Goal: Transaction & Acquisition: Purchase product/service

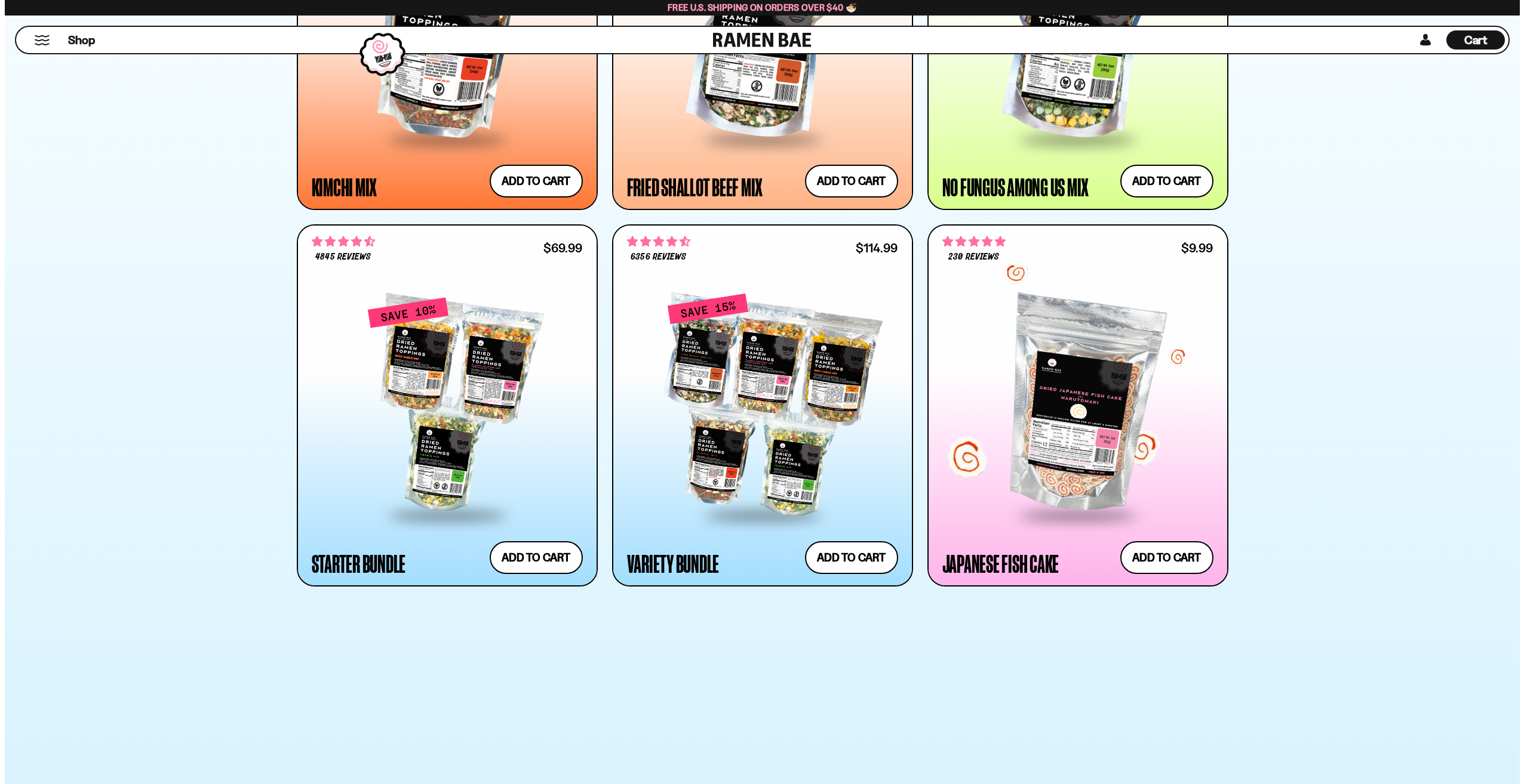
scroll to position [1074, 0]
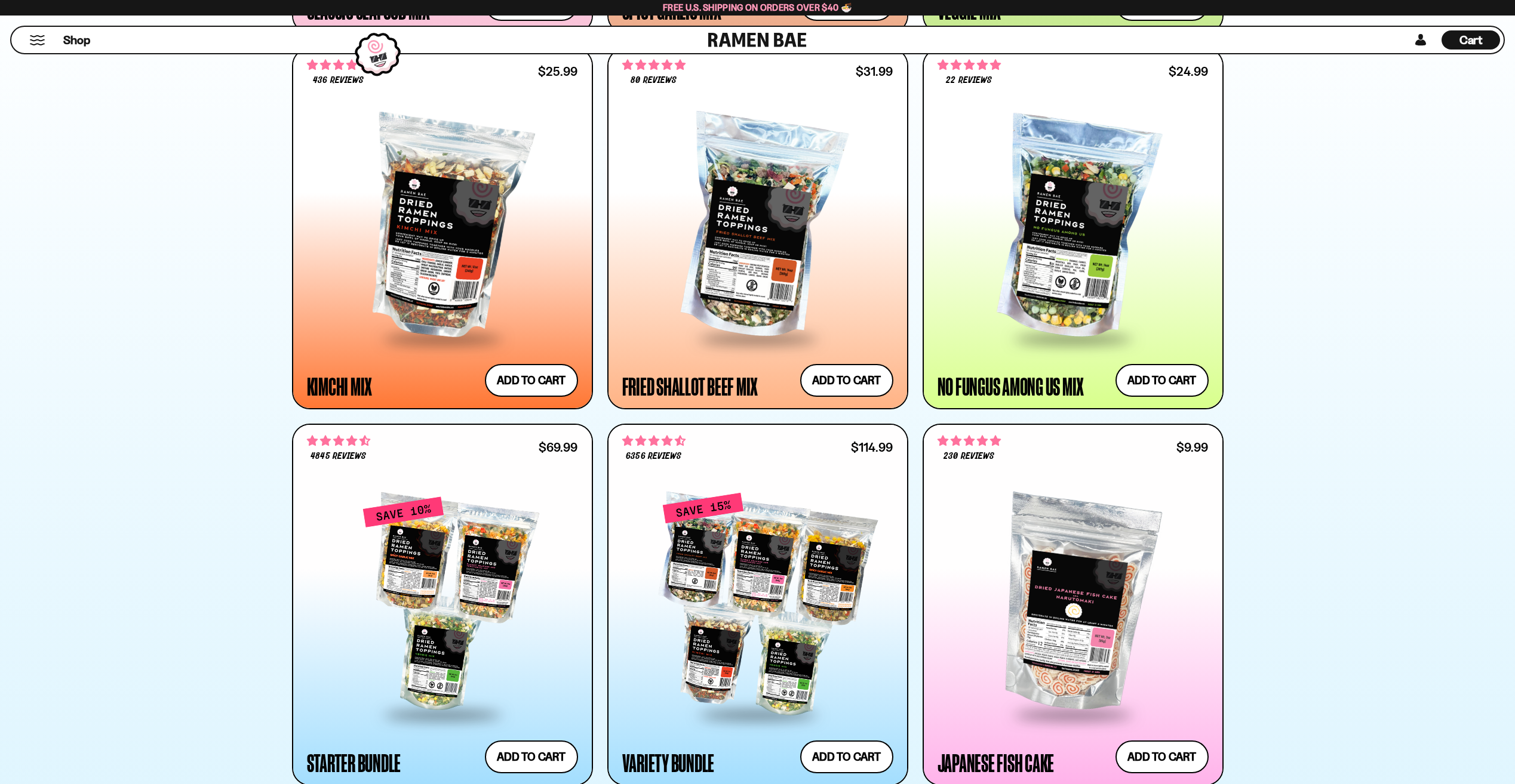
click at [34, 42] on button "Mobile Menu Trigger" at bounding box center [37, 40] width 16 height 10
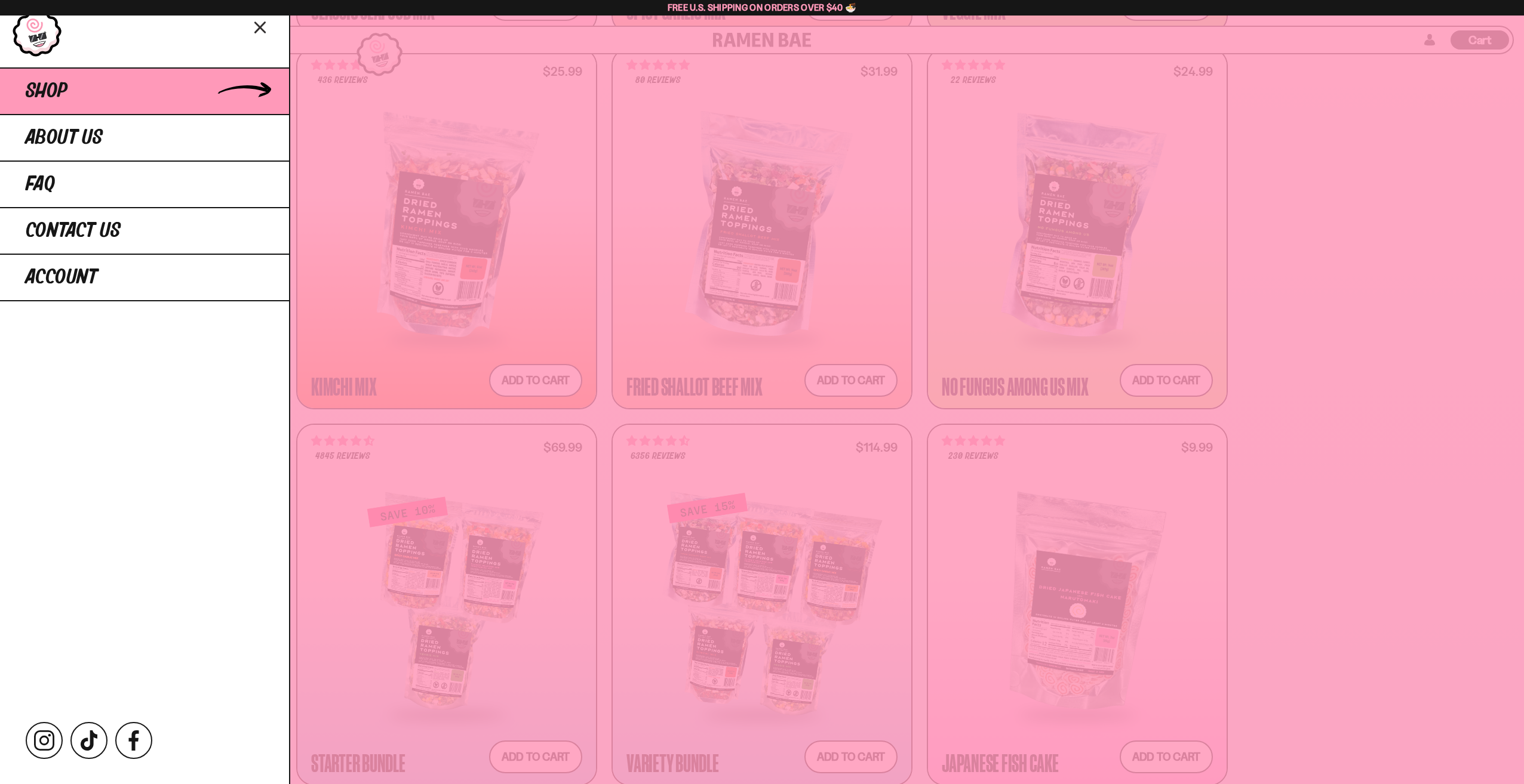
click at [182, 94] on link "Shop" at bounding box center [144, 91] width 289 height 47
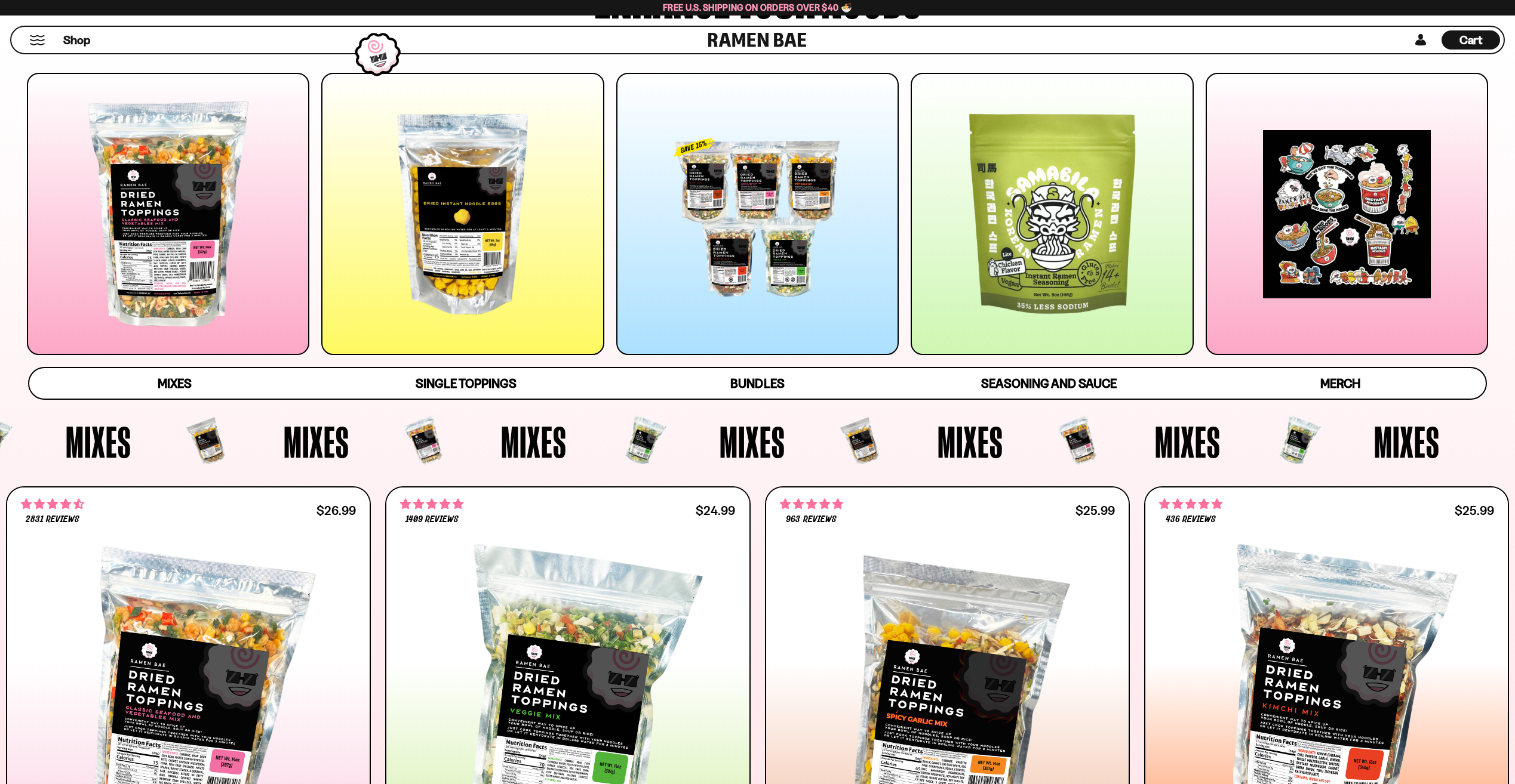
scroll to position [239, 0]
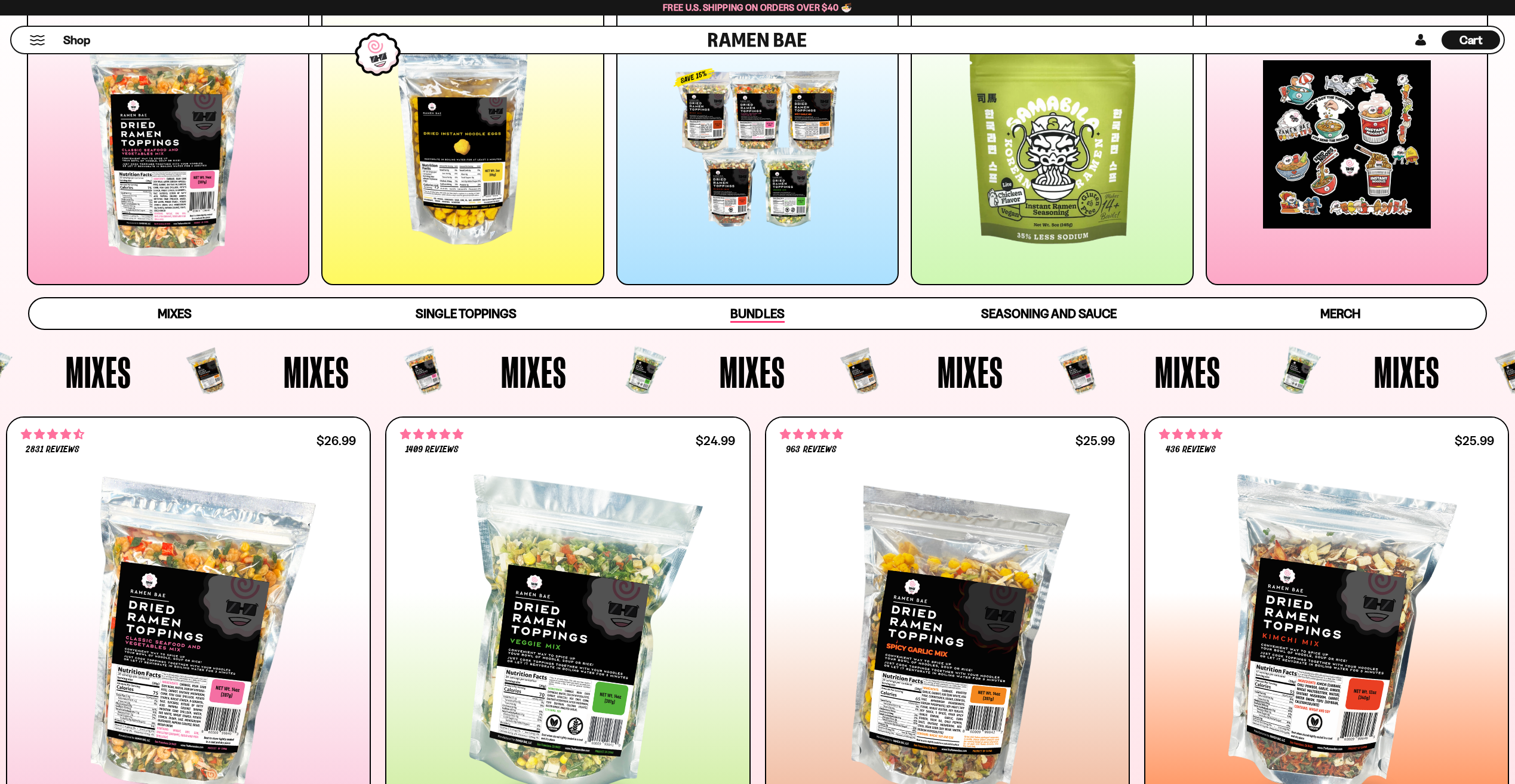
click at [742, 310] on span "Bundles" at bounding box center [757, 315] width 54 height 17
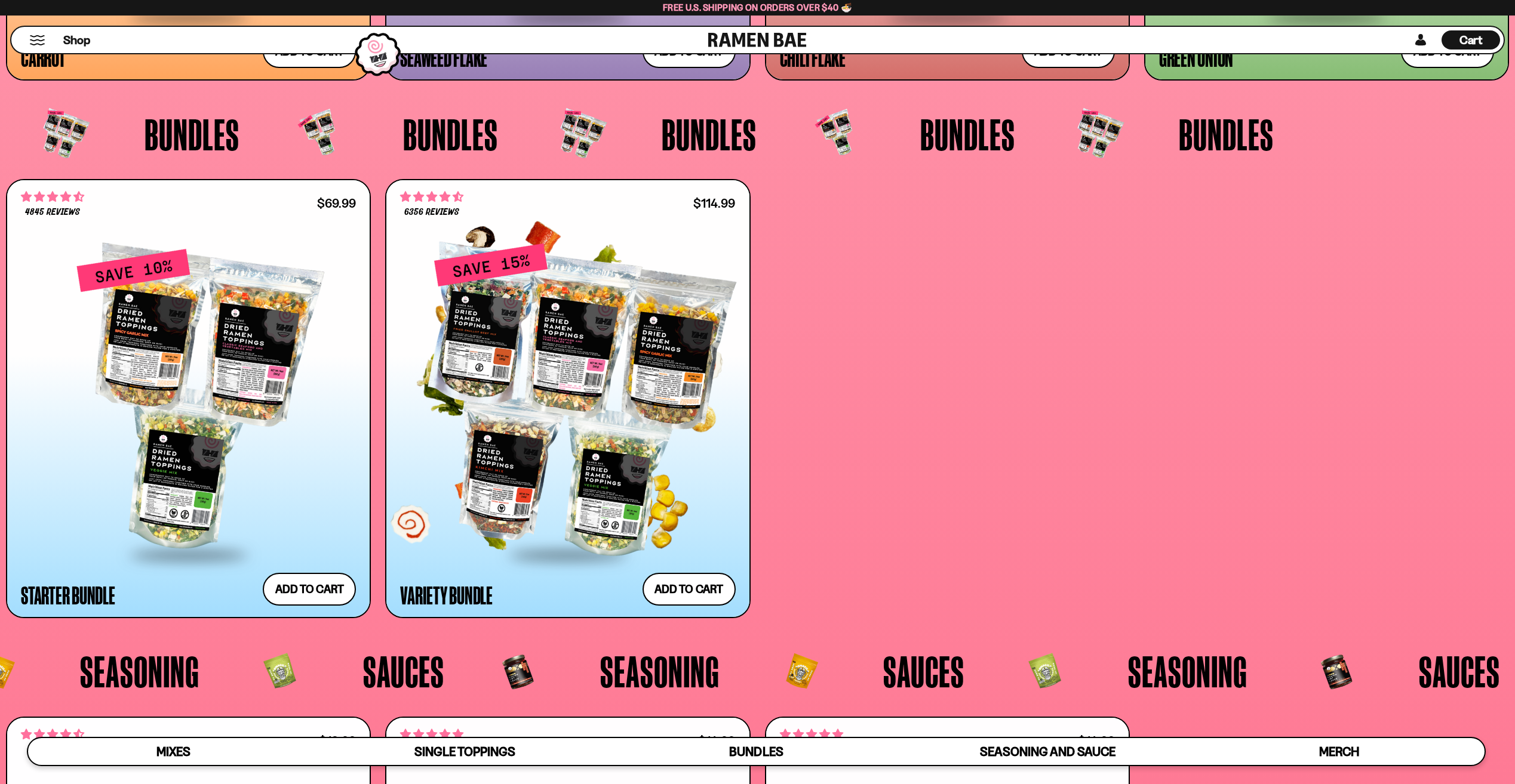
scroll to position [3806, 0]
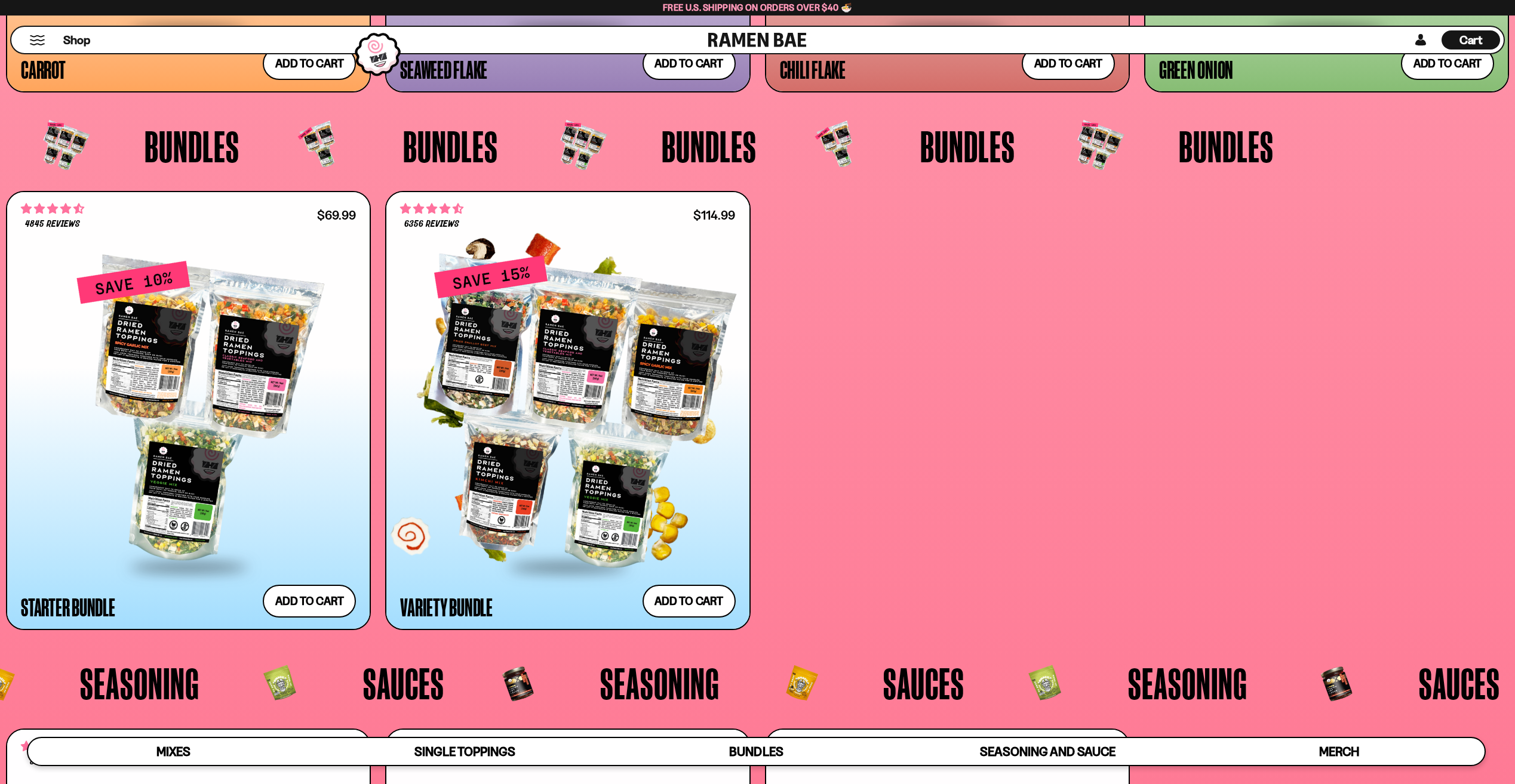
click at [540, 413] on div at bounding box center [568, 413] width 335 height 305
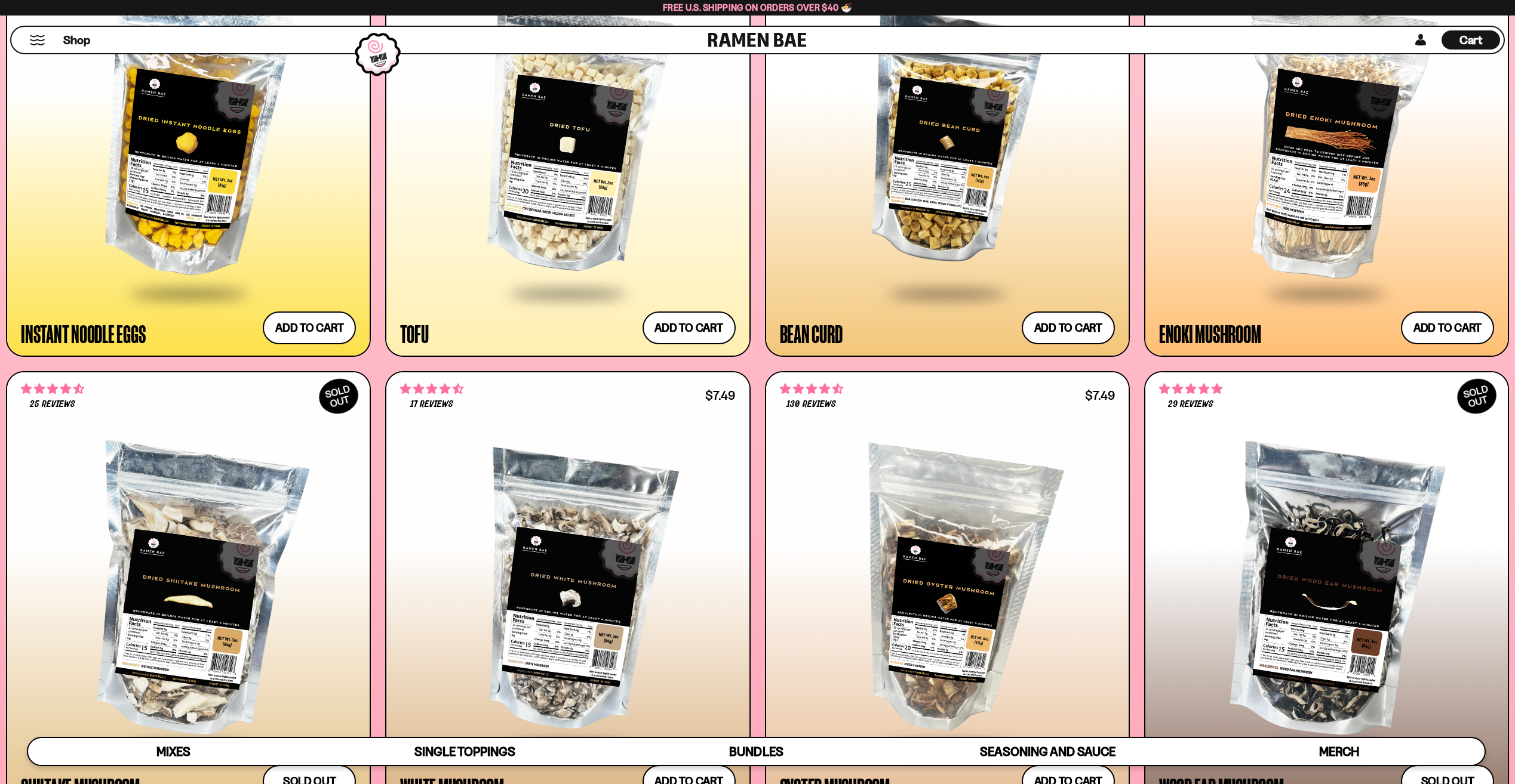
scroll to position [2314, 0]
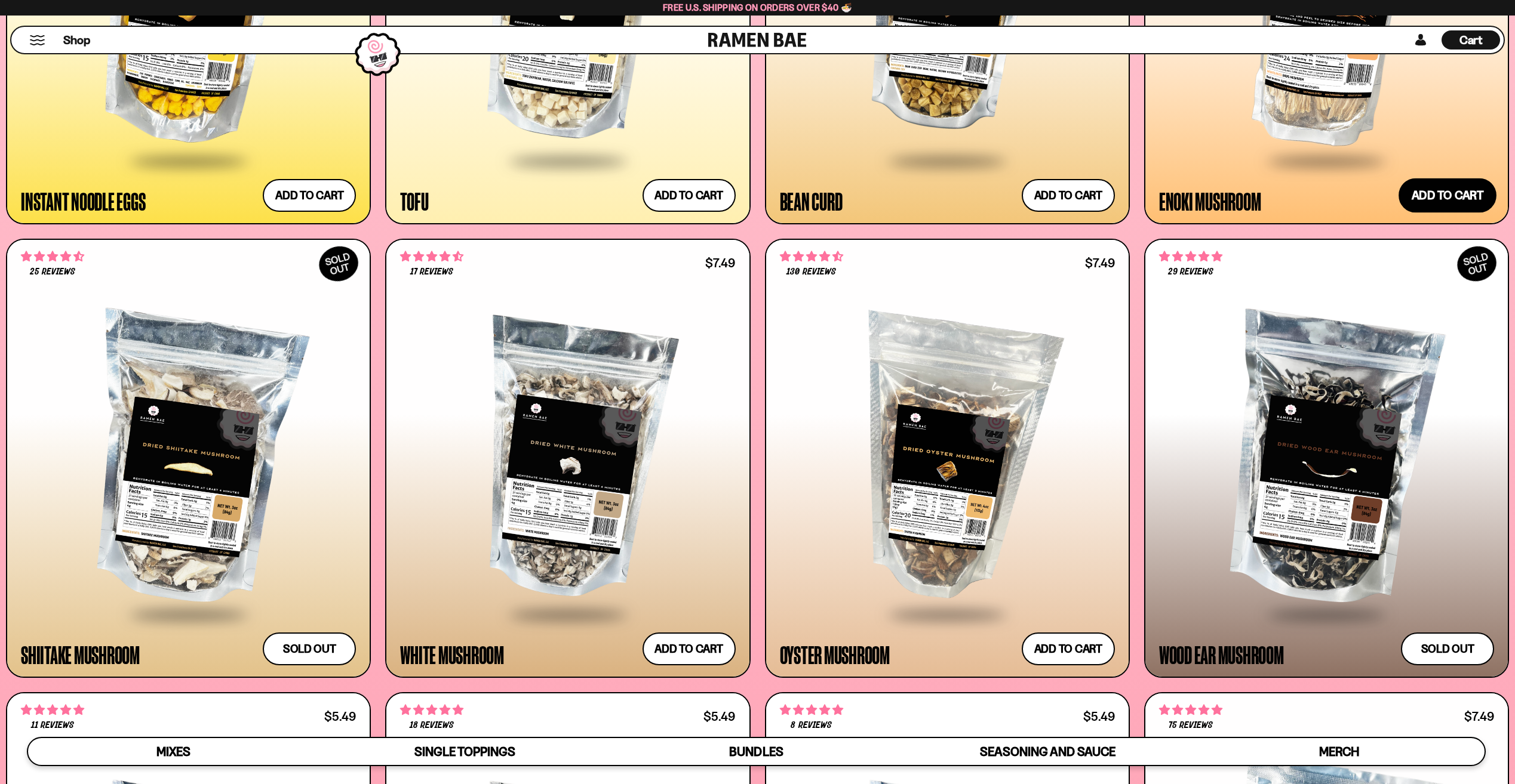
click at [1469, 199] on button "Add to cart Add ― Regular price $7.49 Regular price Sale price $7.49 Unit price…" at bounding box center [1447, 195] width 98 height 34
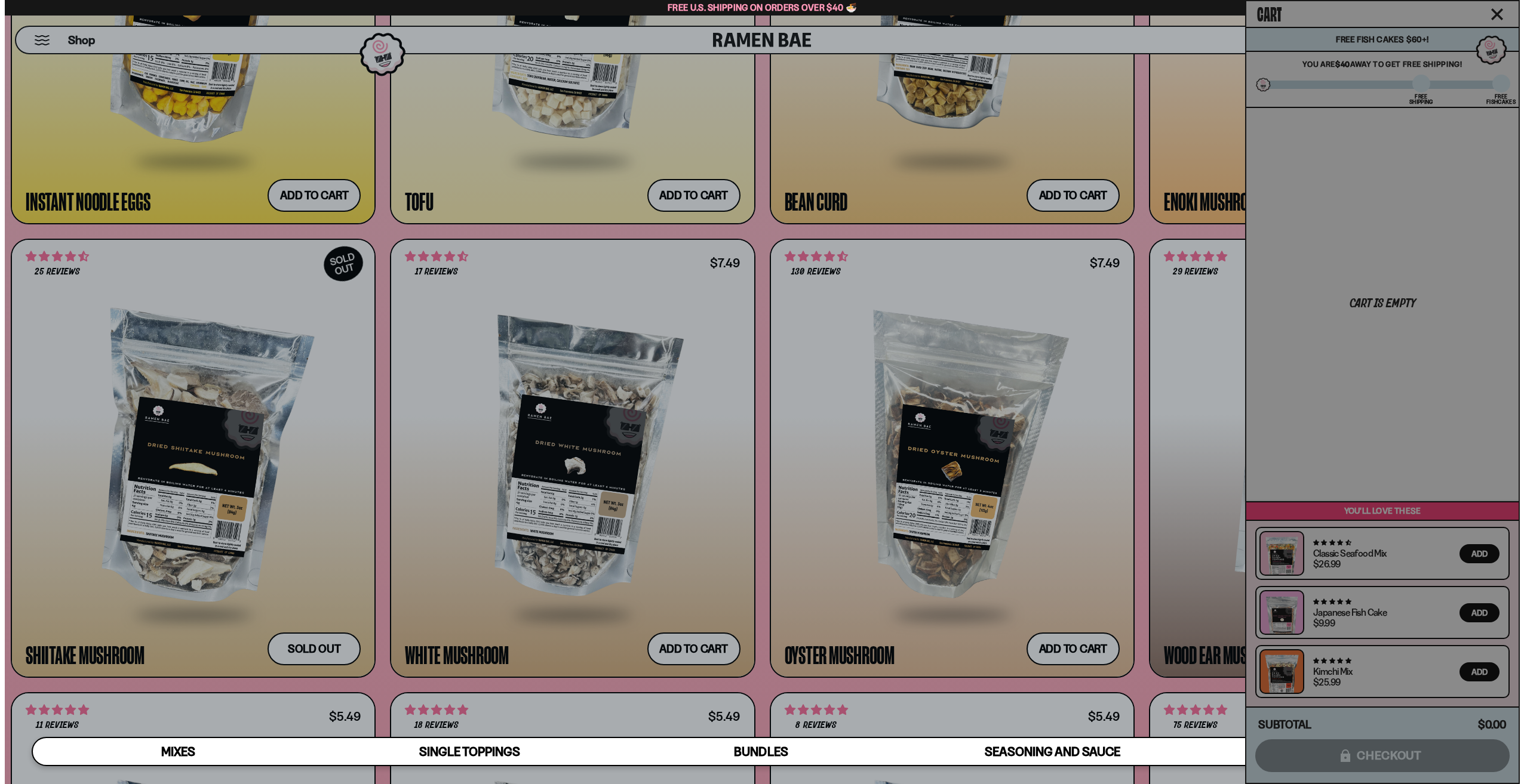
scroll to position [2325, 0]
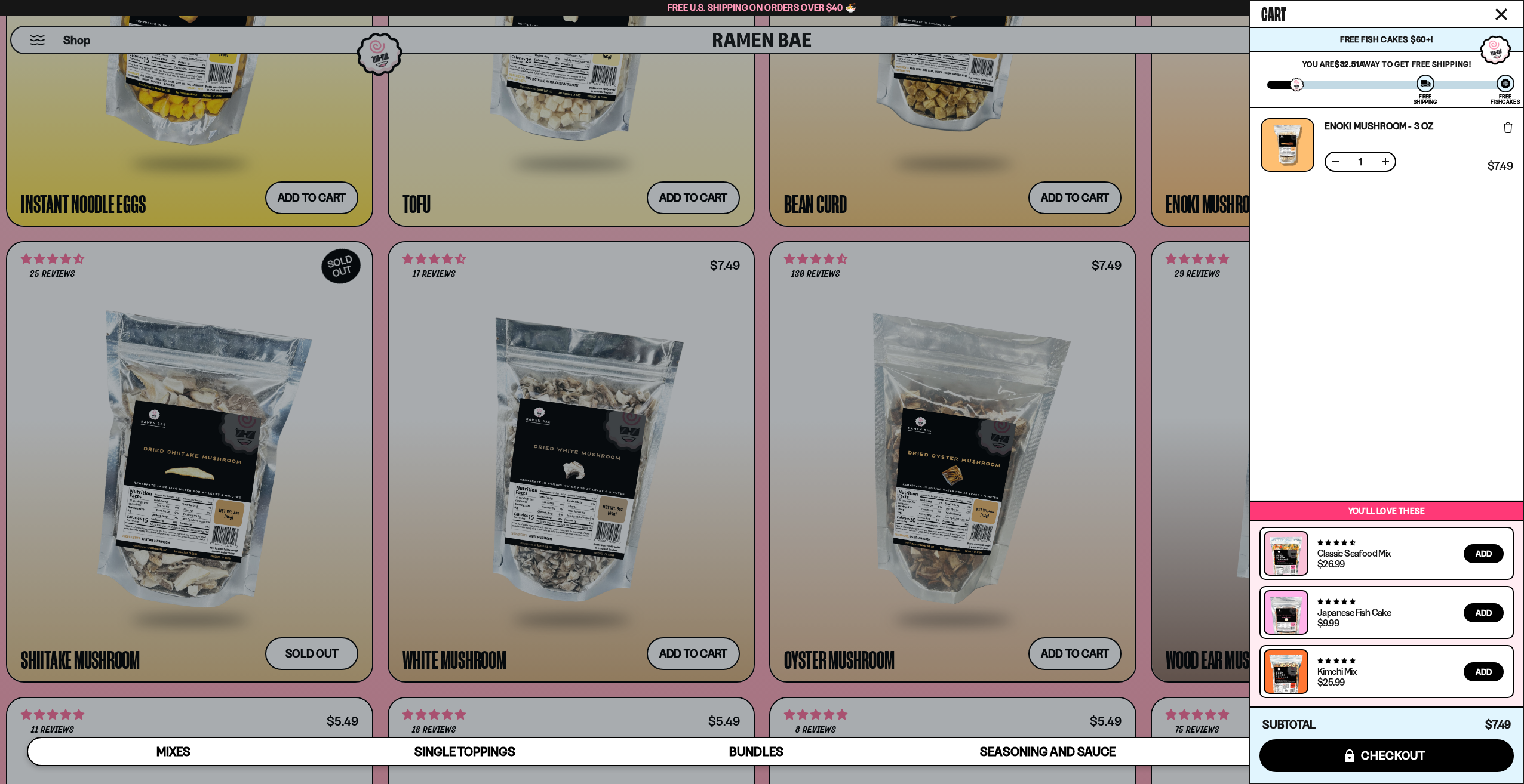
click at [1089, 657] on div at bounding box center [762, 392] width 1524 height 784
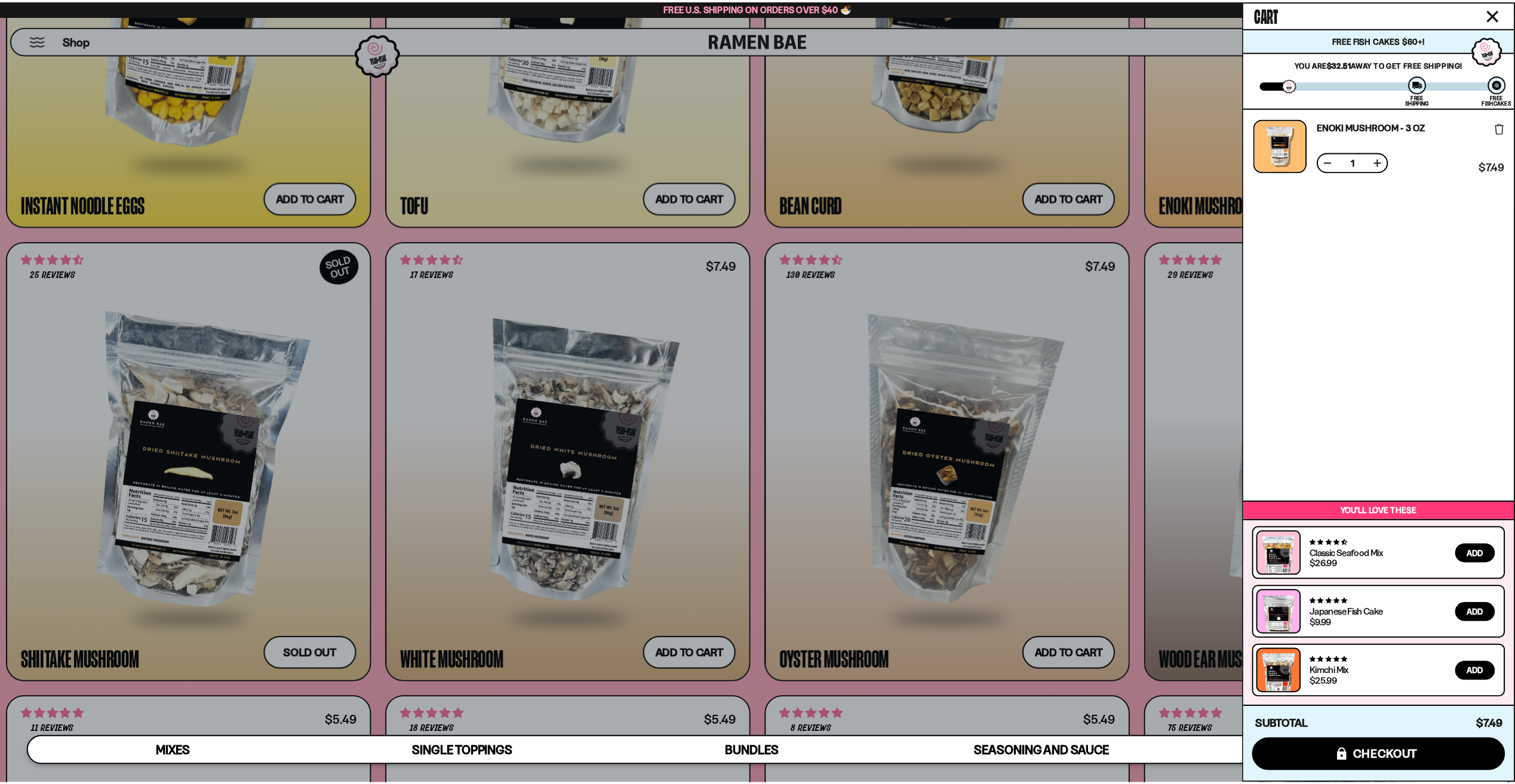
scroll to position [2314, 0]
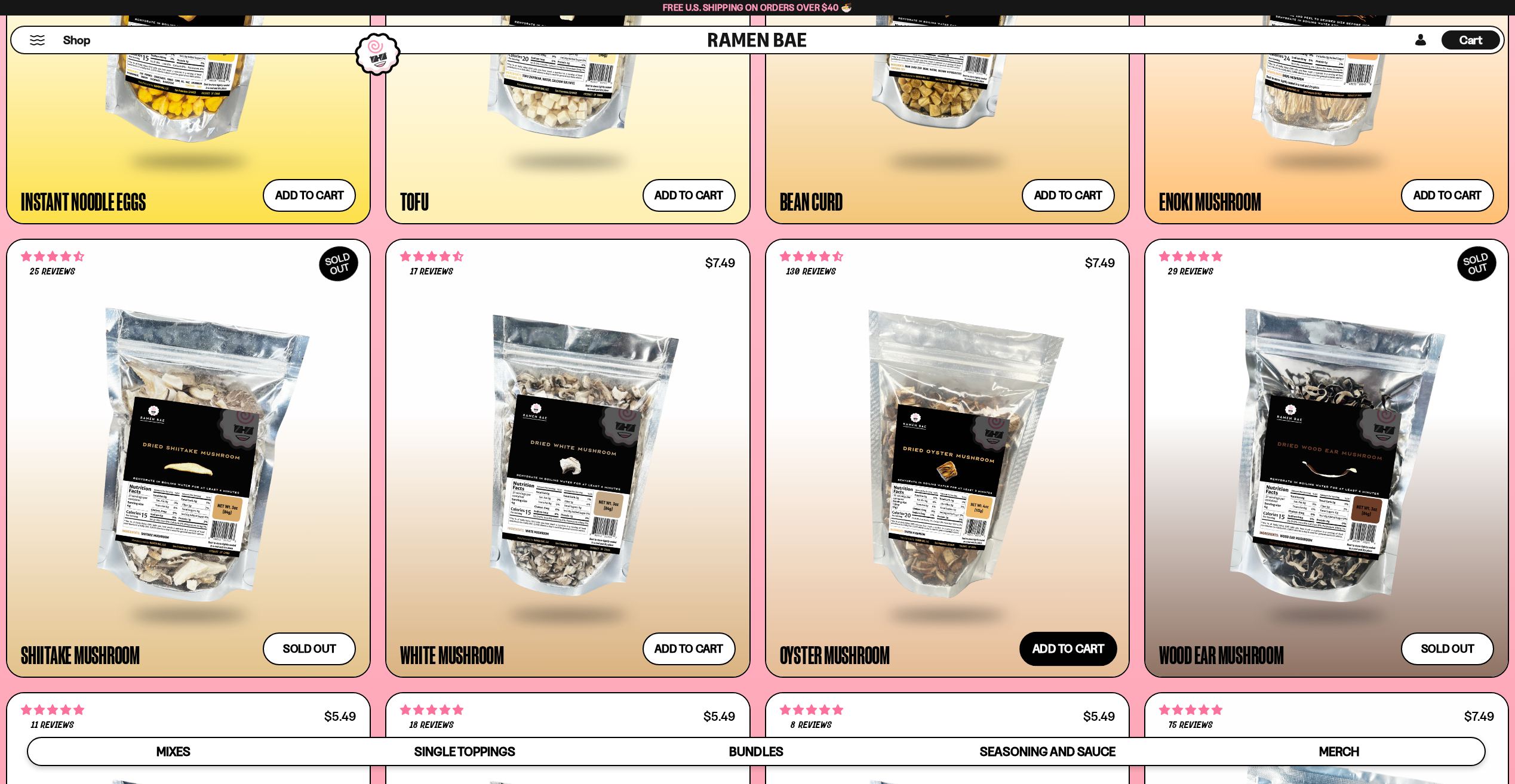
click at [1087, 643] on button "Add to cart Add ― Regular price $7.49 Regular price Sale price $7.49 Unit price…" at bounding box center [1068, 648] width 98 height 34
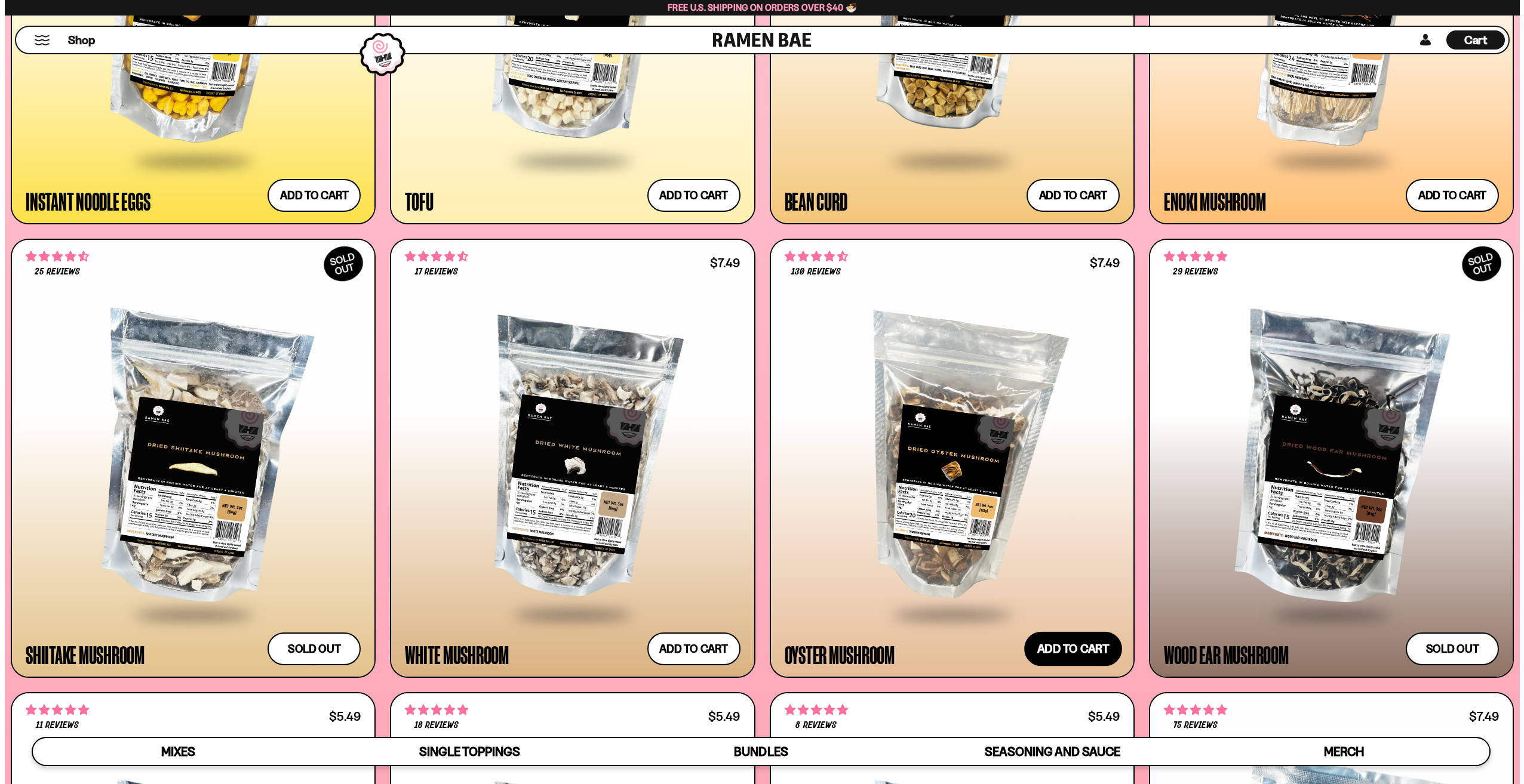
scroll to position [2325, 0]
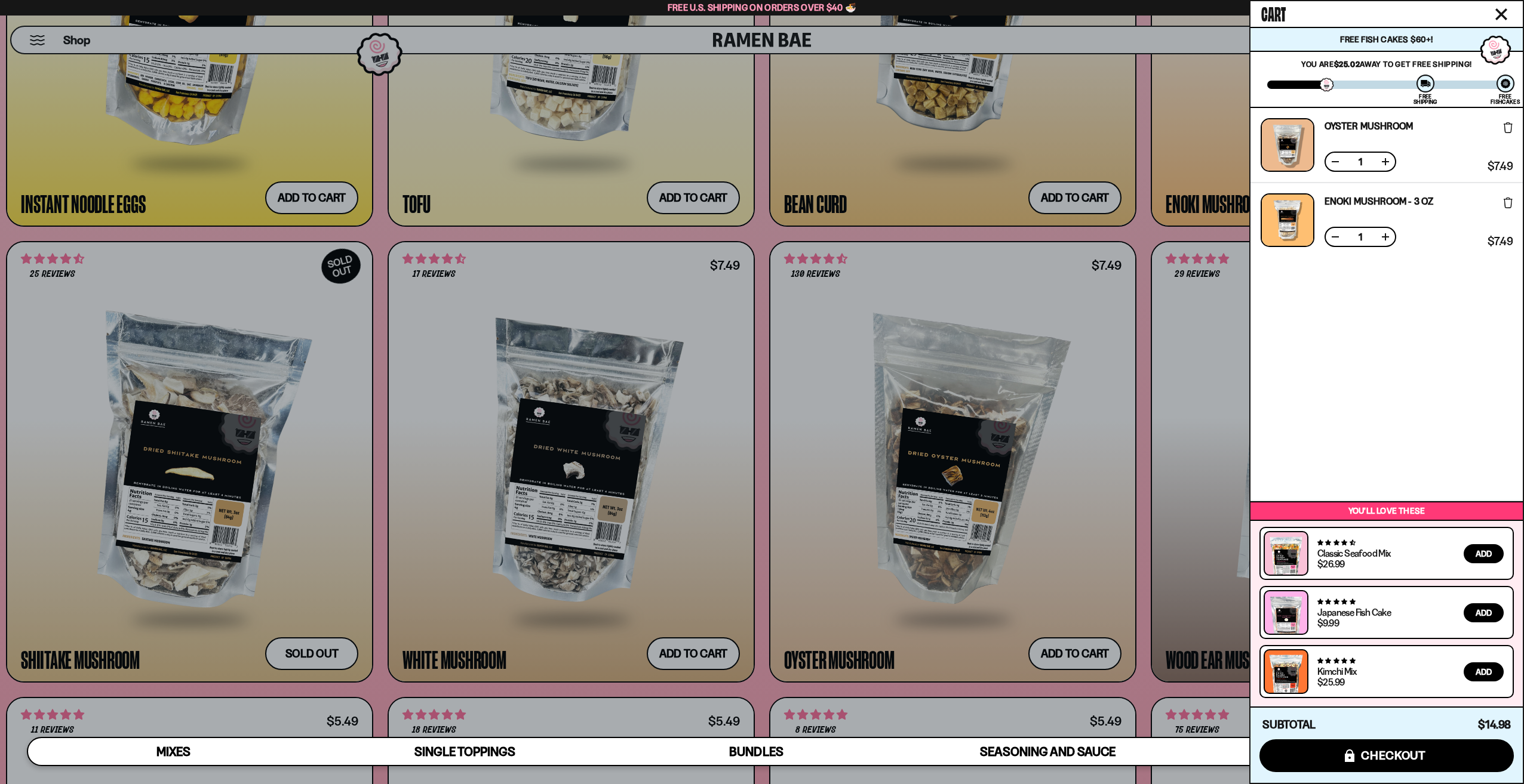
click at [868, 241] on div at bounding box center [762, 392] width 1524 height 784
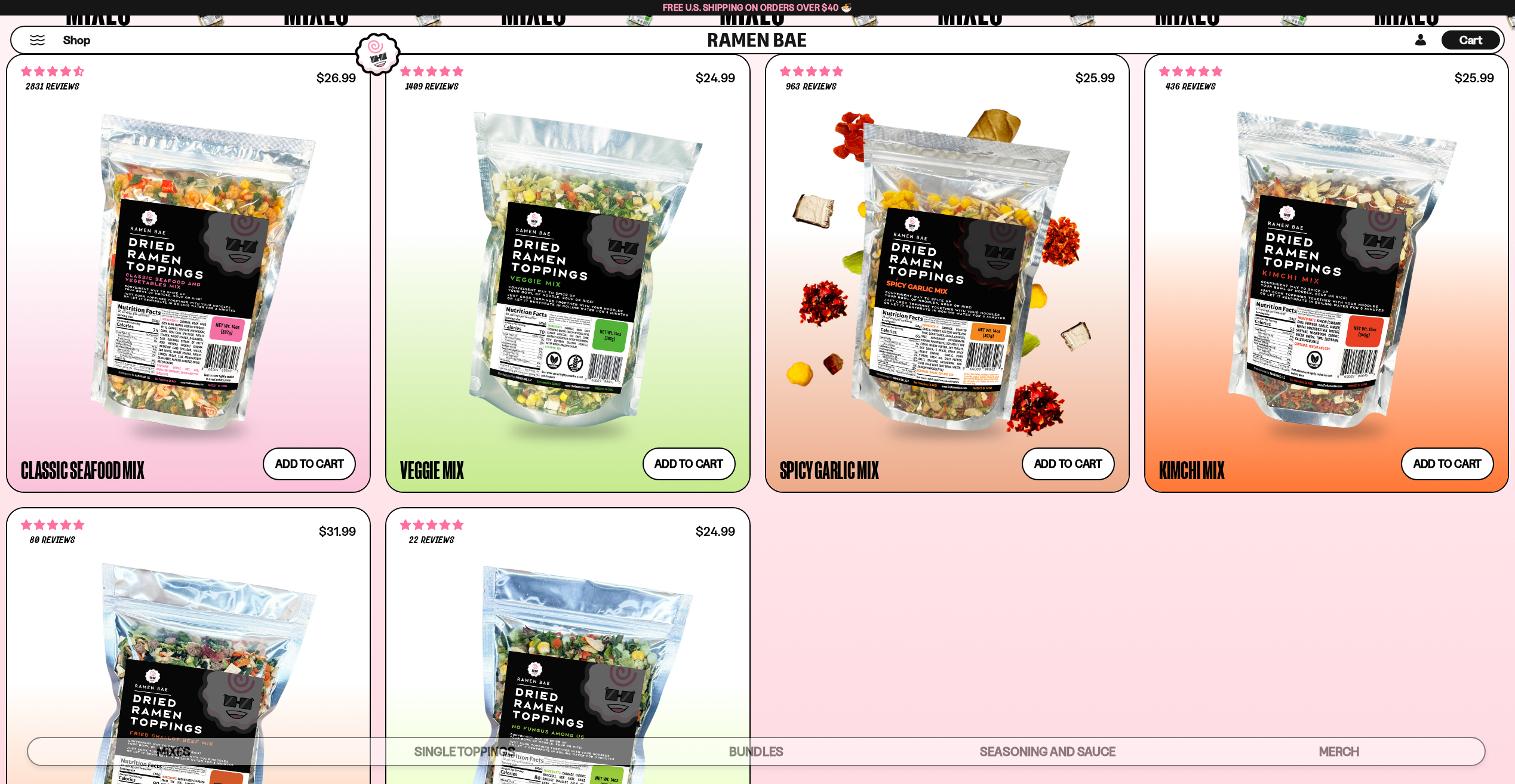
scroll to position [524, 0]
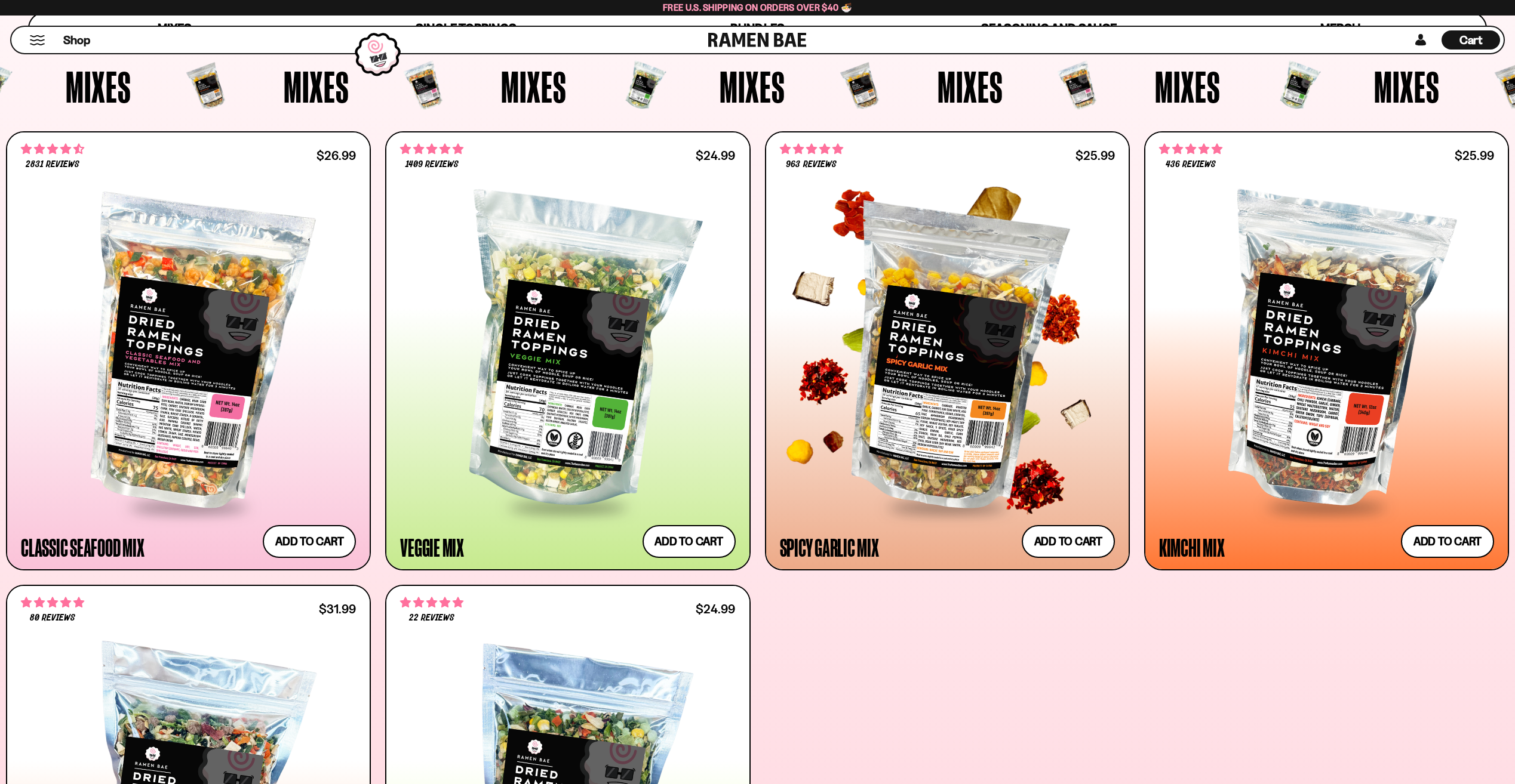
click at [924, 309] on div at bounding box center [947, 353] width 335 height 305
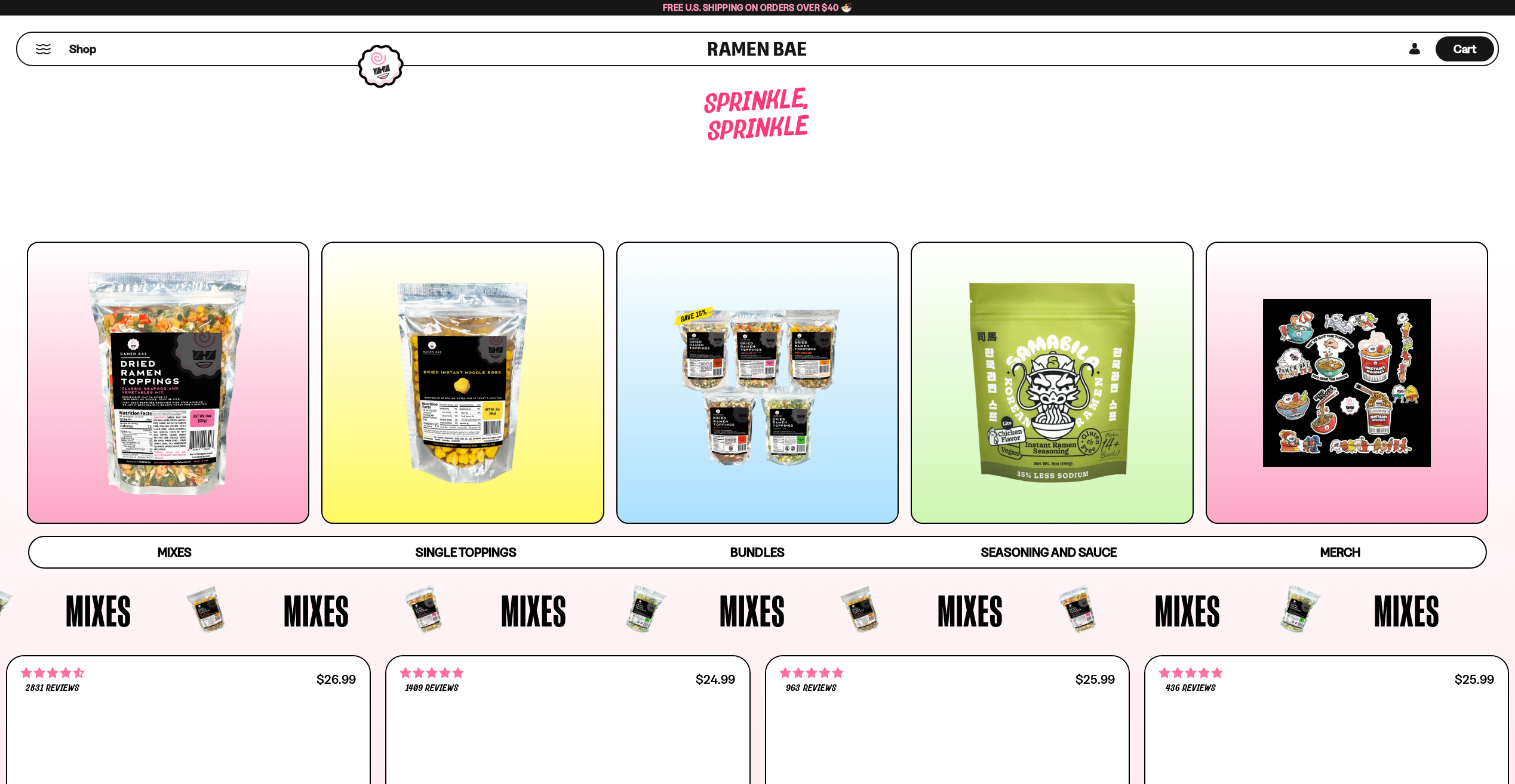
scroll to position [524, 0]
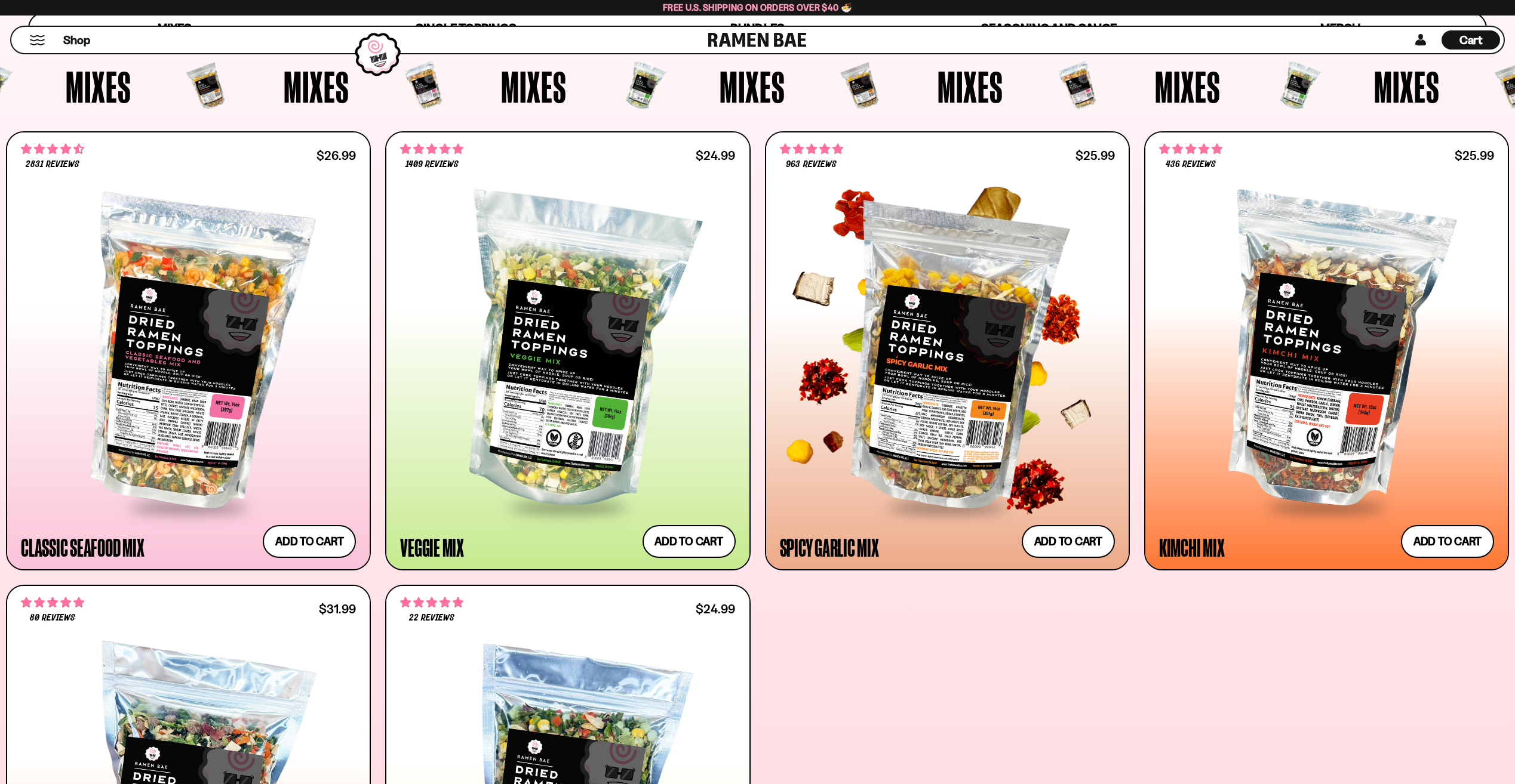
click at [807, 165] on span "963 reviews" at bounding box center [810, 164] width 50 height 10
click at [889, 293] on div at bounding box center [947, 353] width 335 height 305
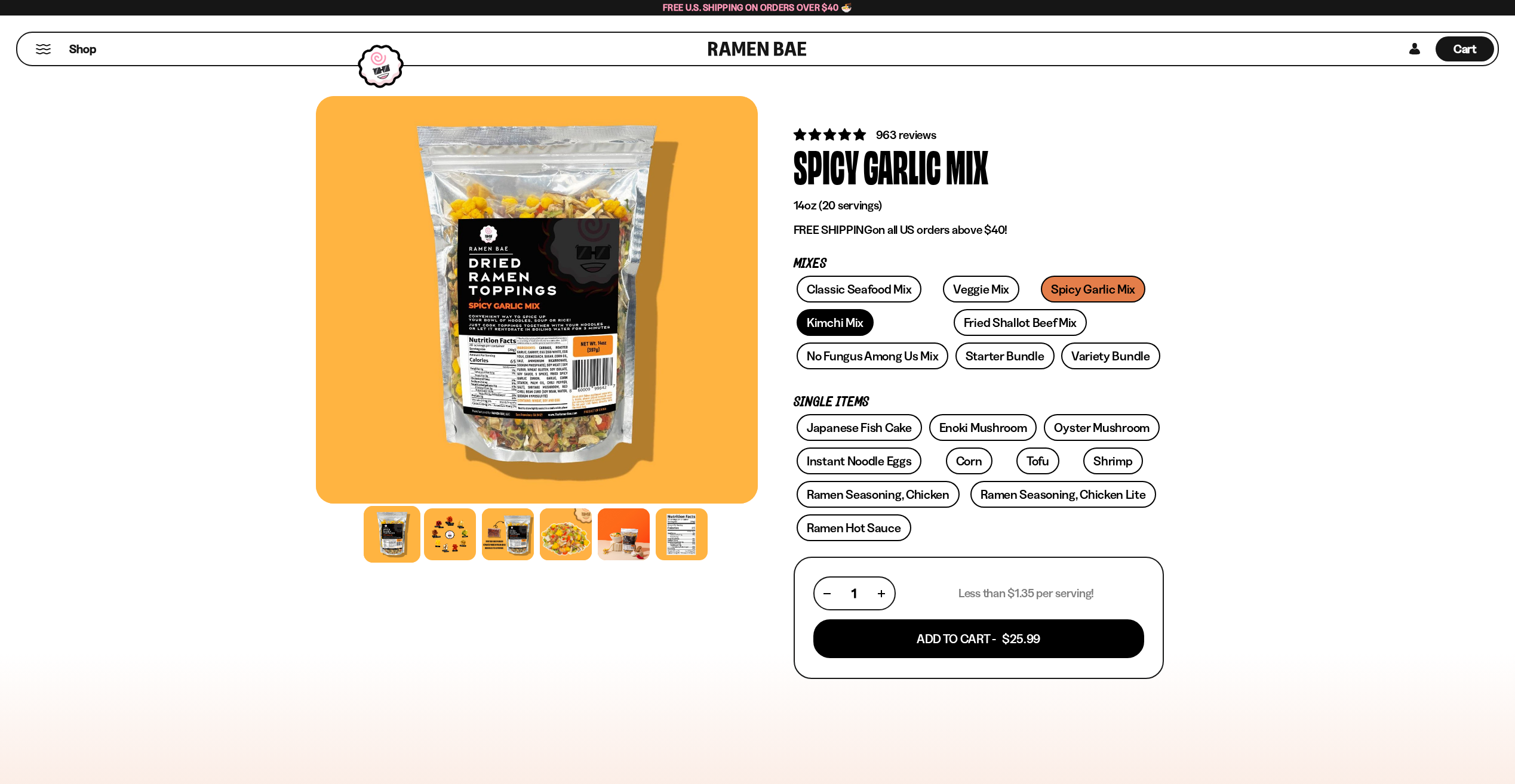
click at [854, 313] on link "Kimchi Mix" at bounding box center [835, 322] width 77 height 27
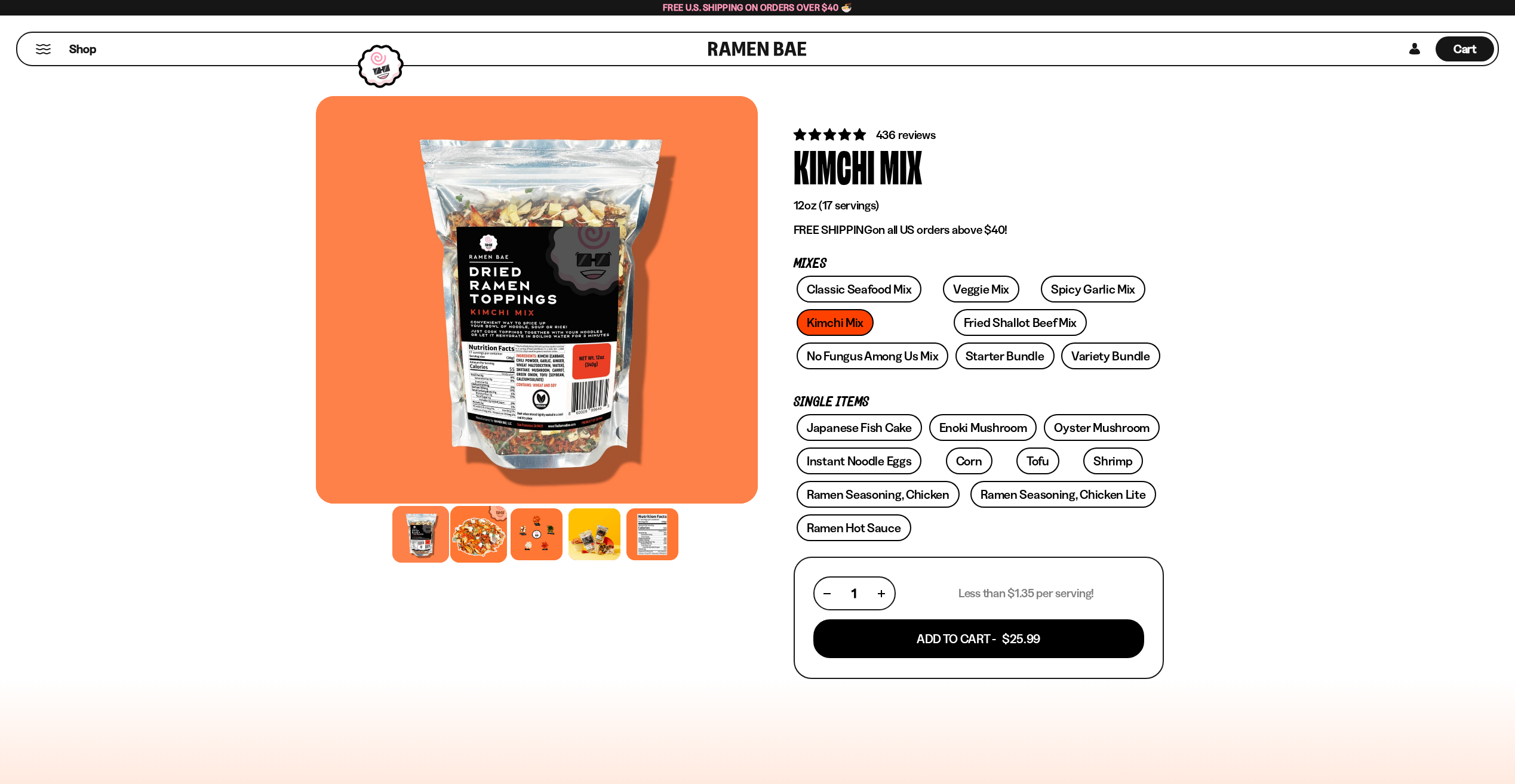
click at [472, 543] on div at bounding box center [478, 534] width 56 height 56
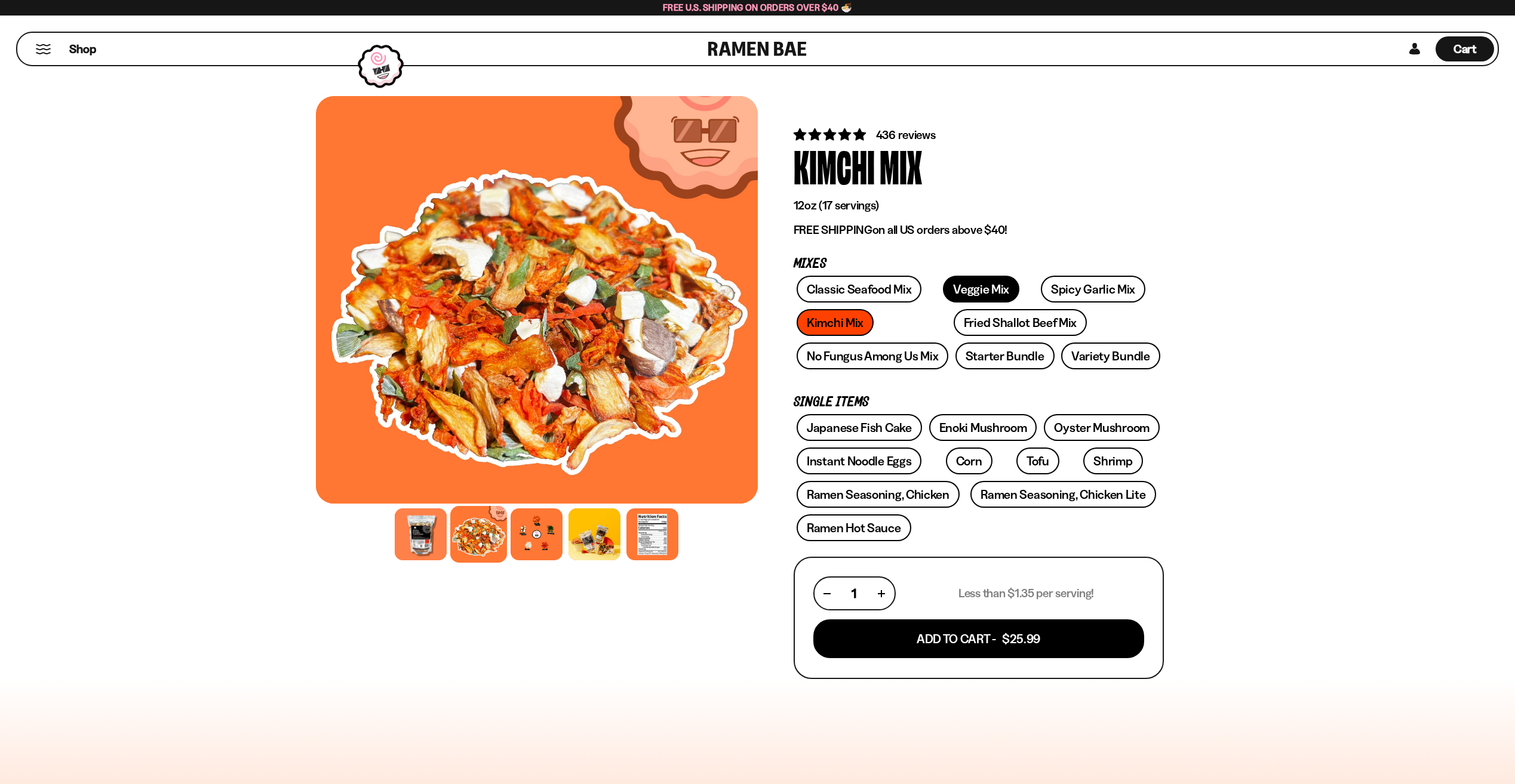
click at [964, 288] on link "Veggie Mix" at bounding box center [981, 289] width 77 height 27
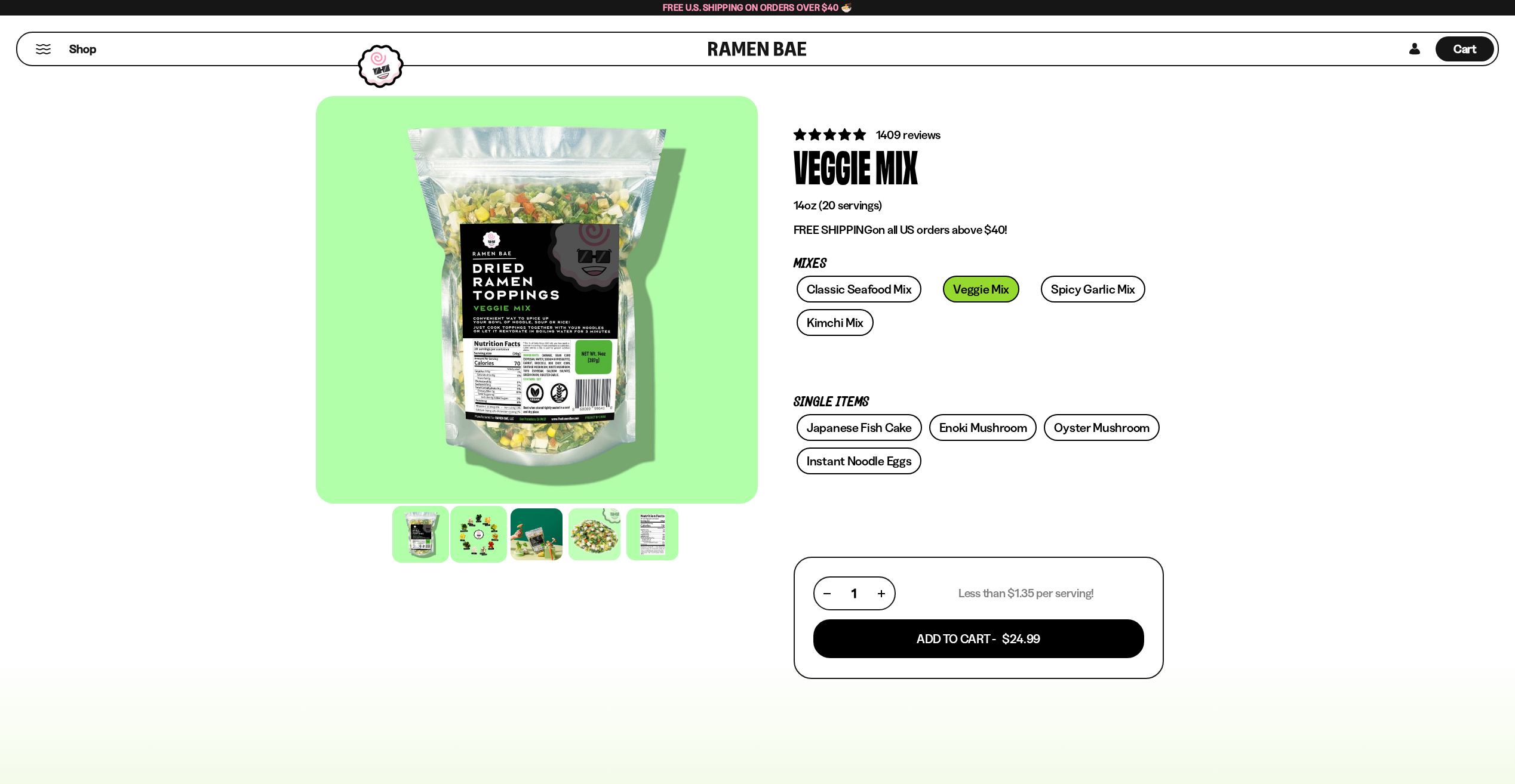
click at [488, 537] on div at bounding box center [478, 534] width 56 height 56
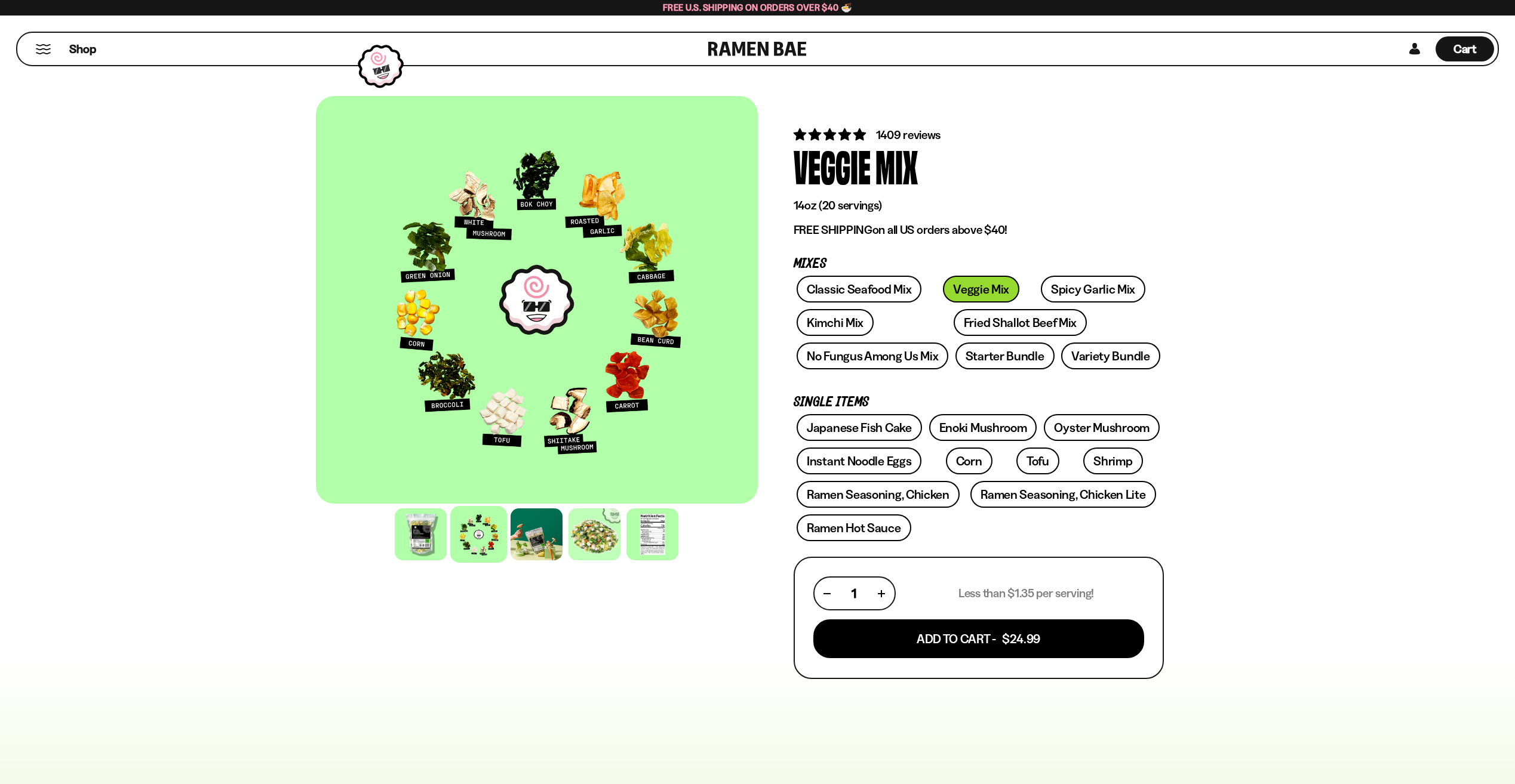
click at [492, 234] on div at bounding box center [536, 300] width 442 height 408
click at [953, 321] on link "Fried Shallot Beef Mix" at bounding box center [1020, 322] width 133 height 27
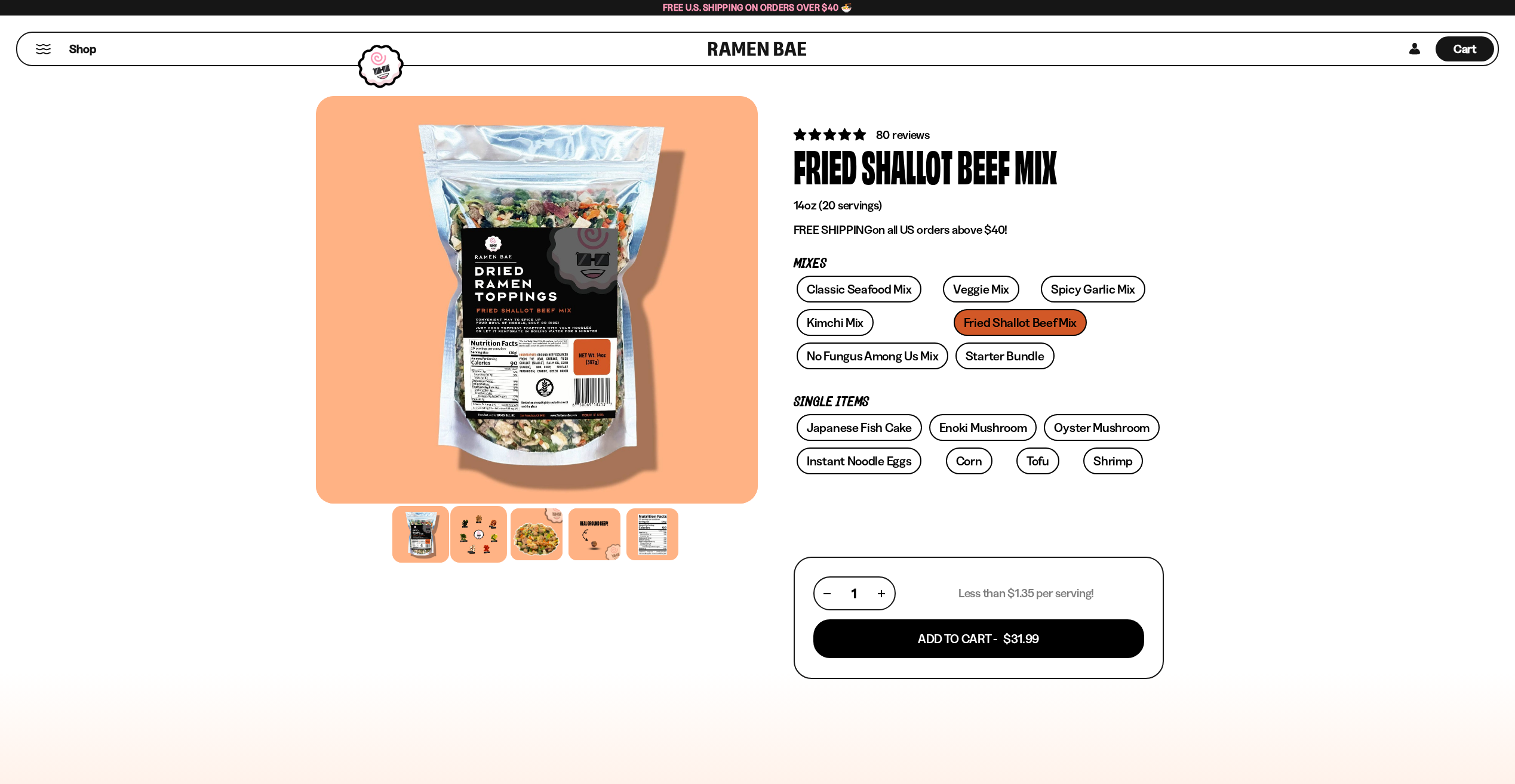
click at [482, 523] on div at bounding box center [478, 534] width 56 height 56
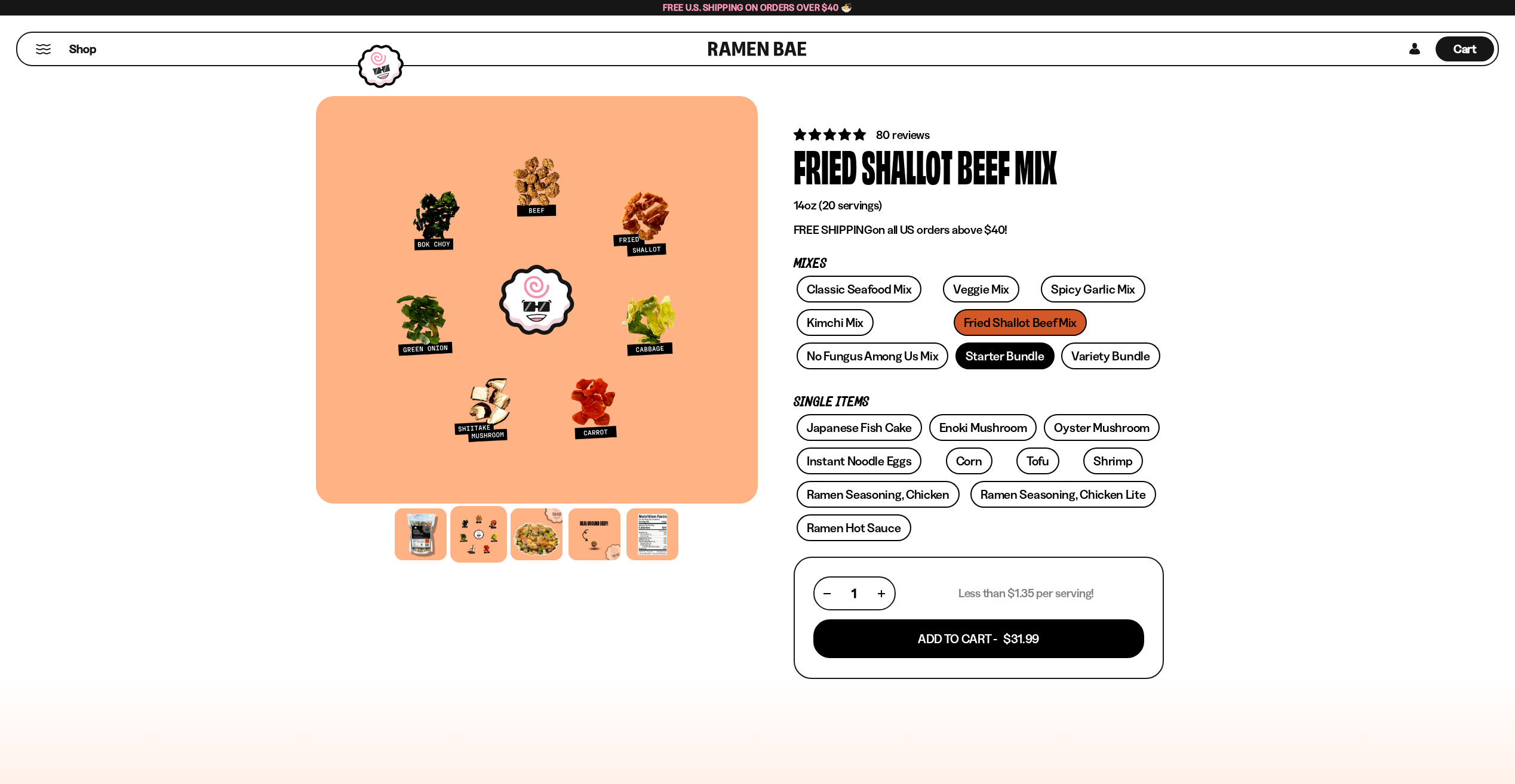
click at [962, 356] on link "Starter Bundle" at bounding box center [1005, 356] width 99 height 27
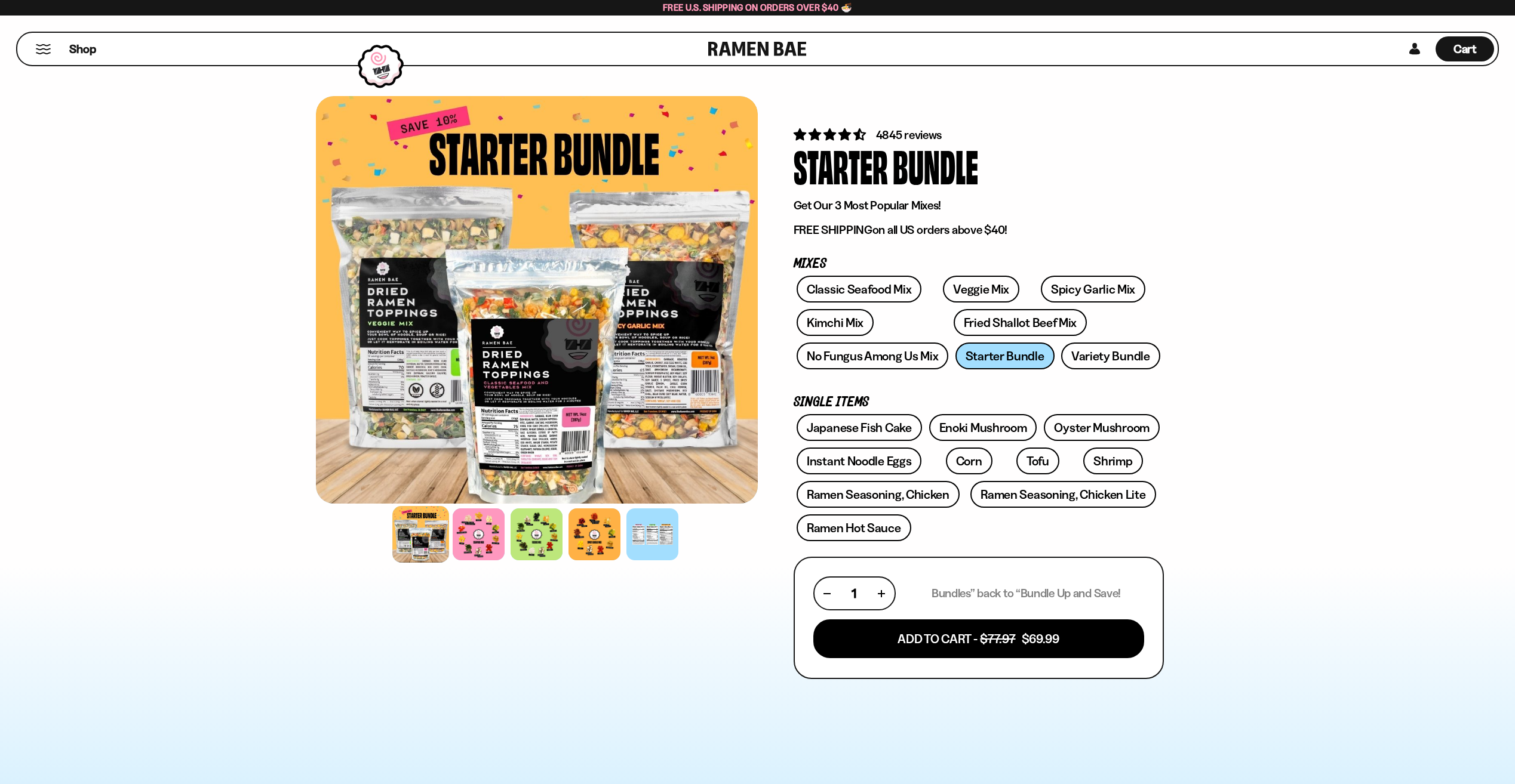
scroll to position [179, 0]
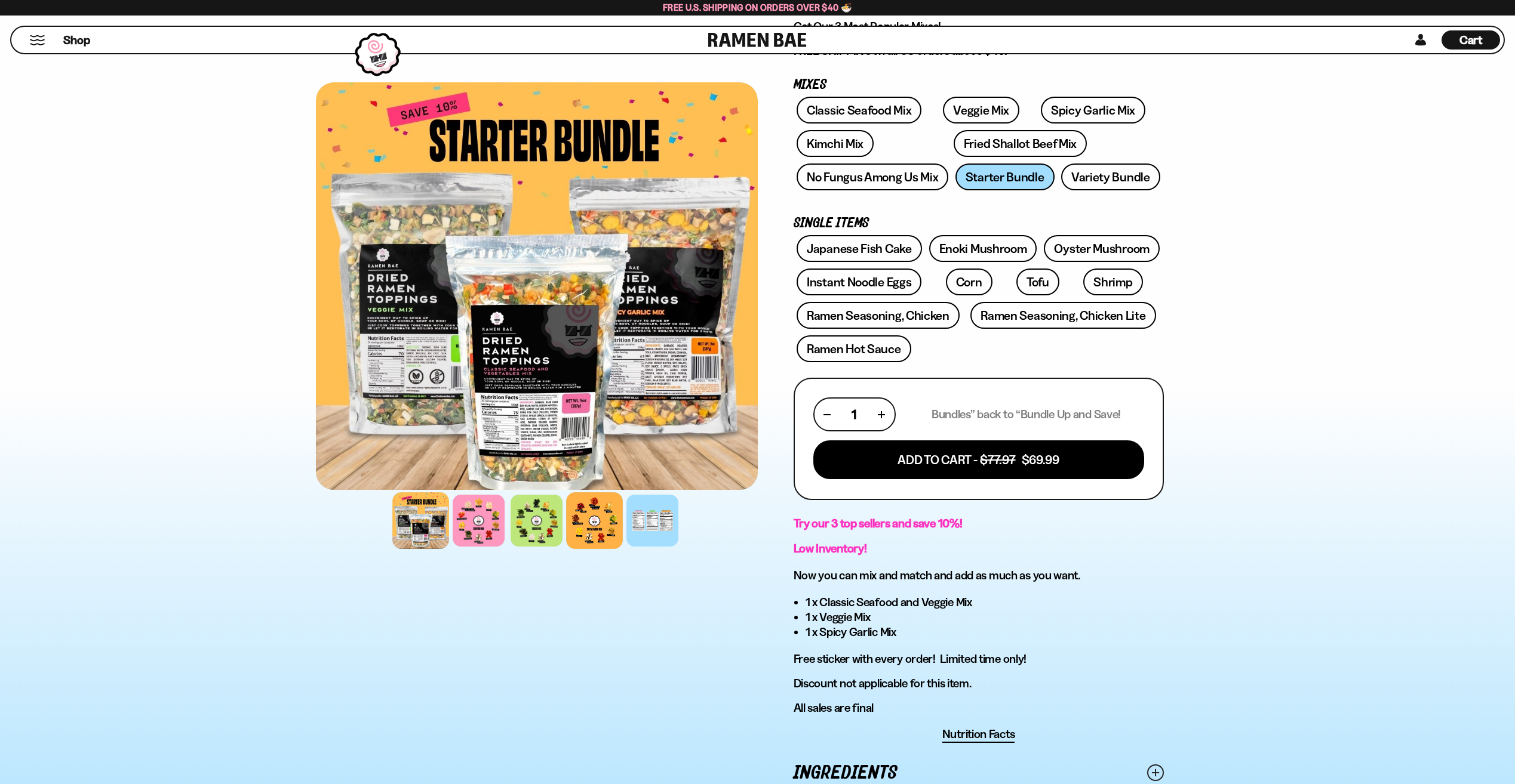
click at [575, 528] on div at bounding box center [594, 521] width 56 height 56
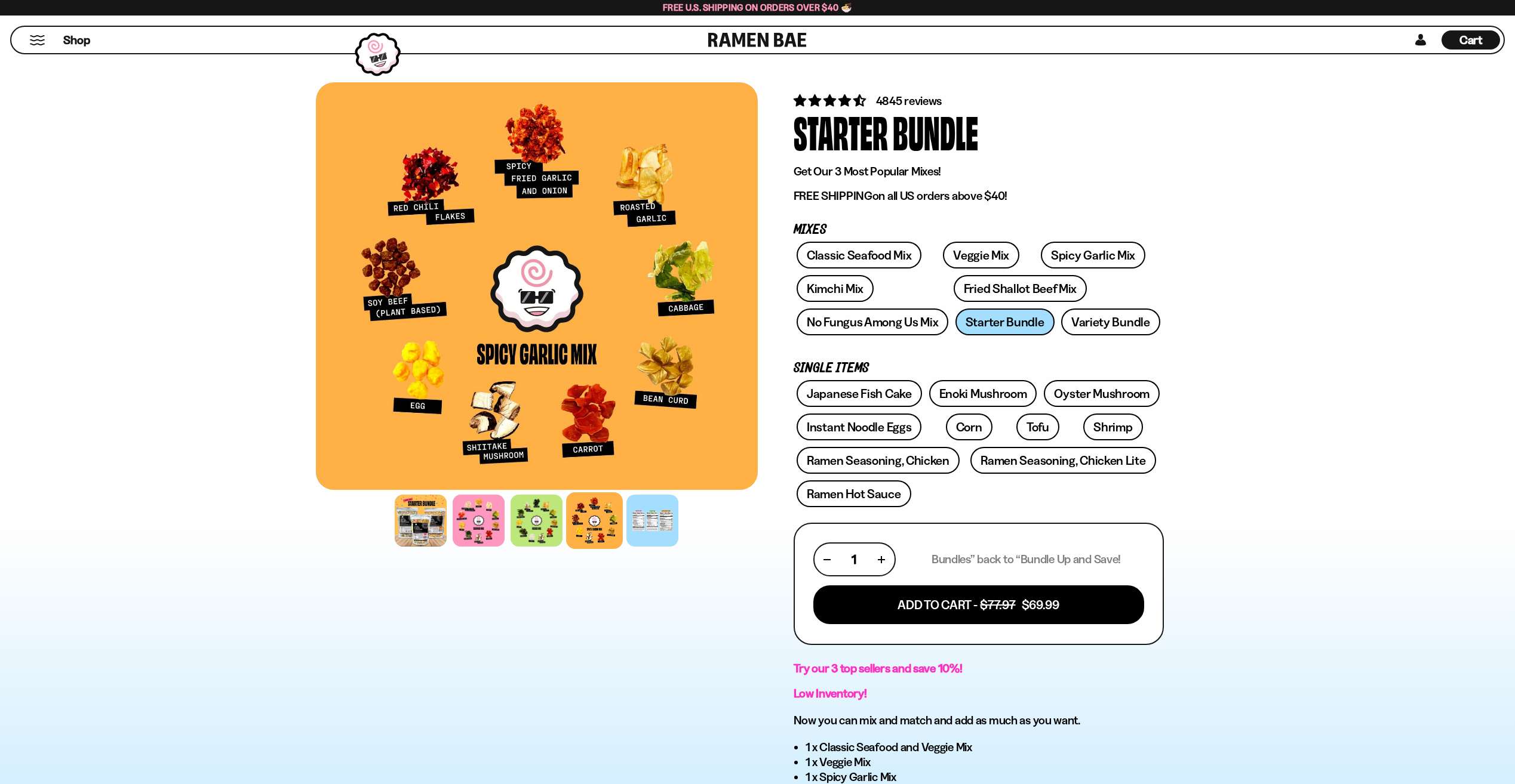
scroll to position [0, 0]
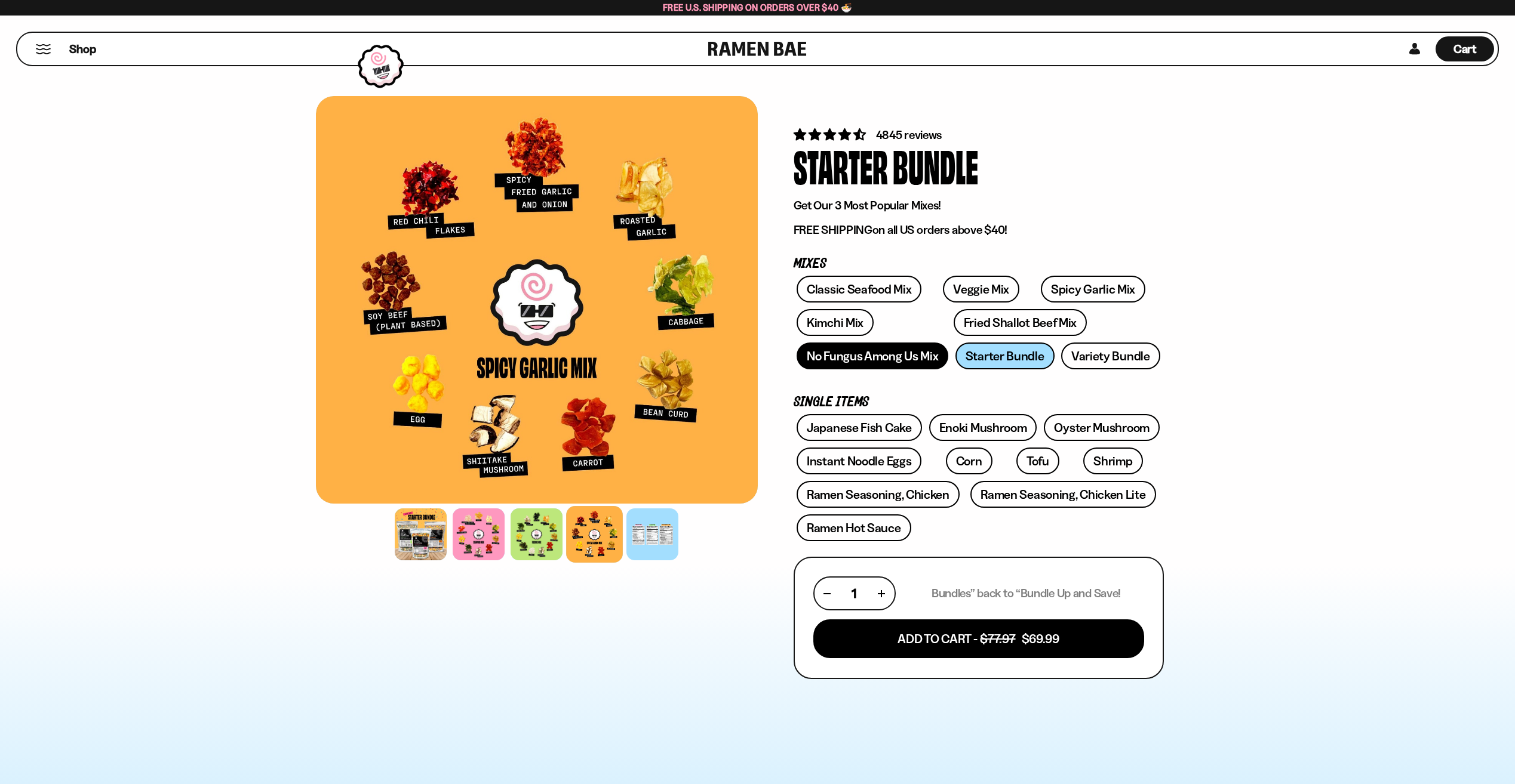
click at [898, 367] on link "No Fungus Among Us Mix" at bounding box center [873, 356] width 152 height 27
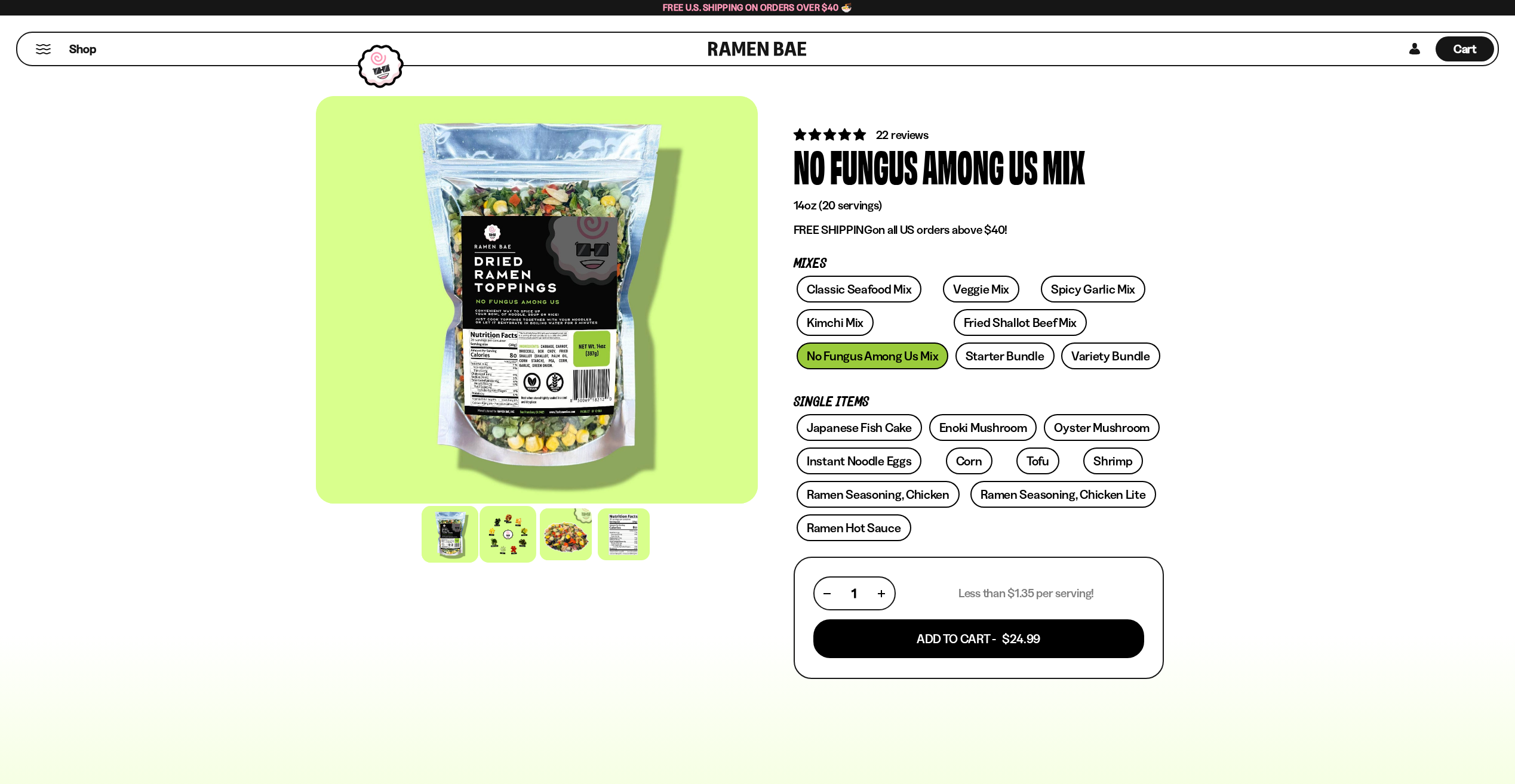
click at [505, 535] on div at bounding box center [507, 534] width 56 height 56
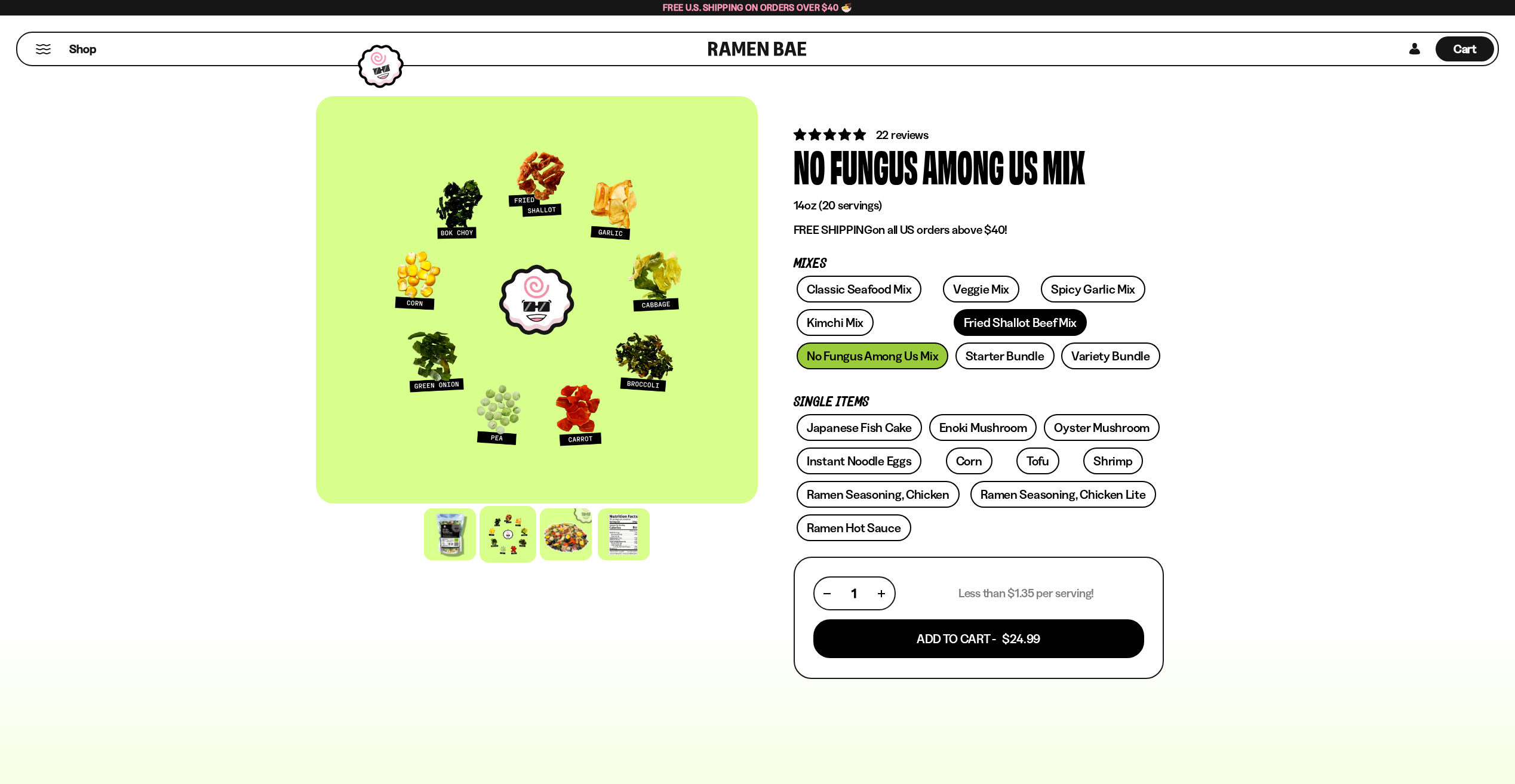
click at [953, 317] on link "Fried Shallot Beef Mix" at bounding box center [1020, 322] width 133 height 27
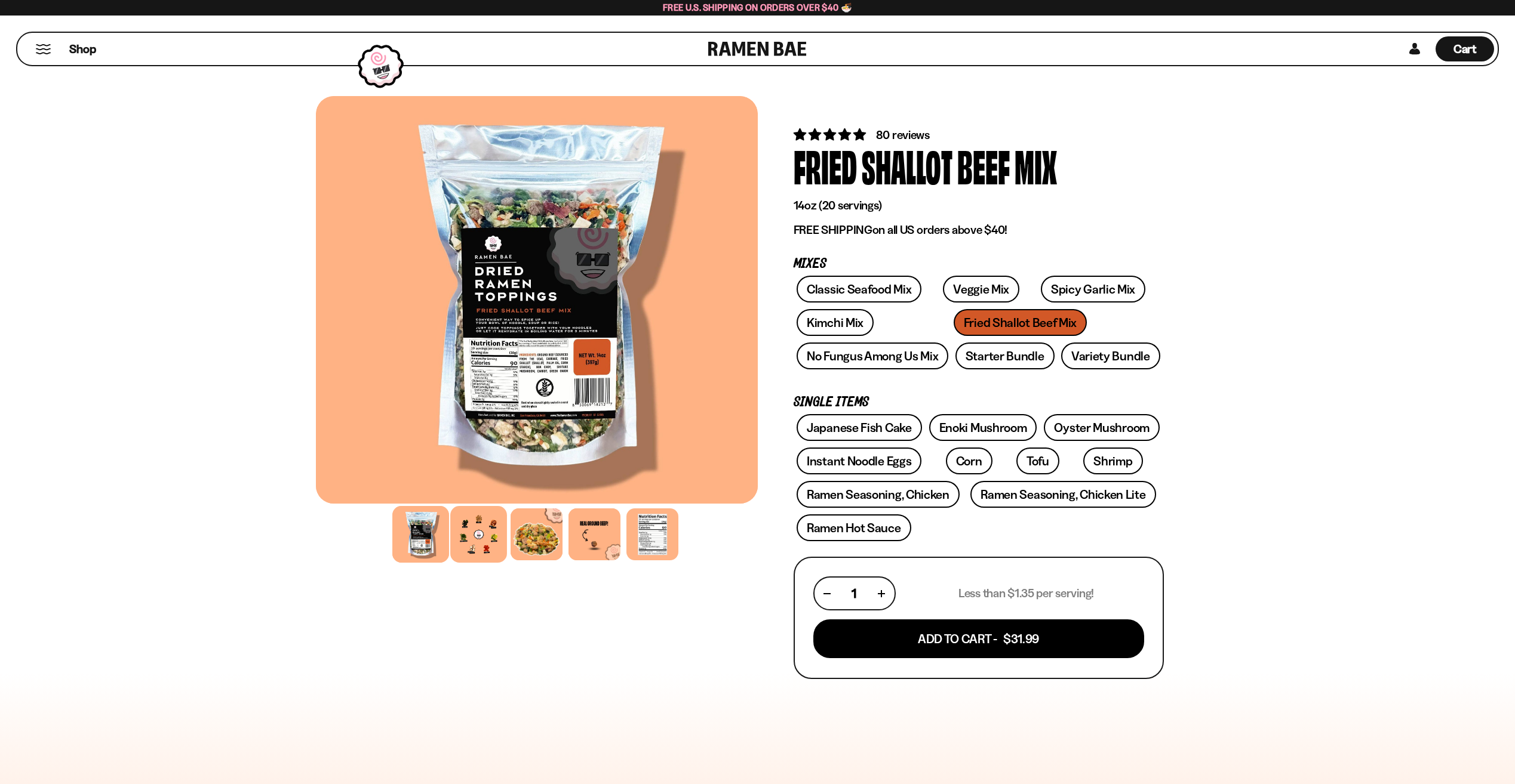
click at [494, 537] on div at bounding box center [478, 534] width 56 height 56
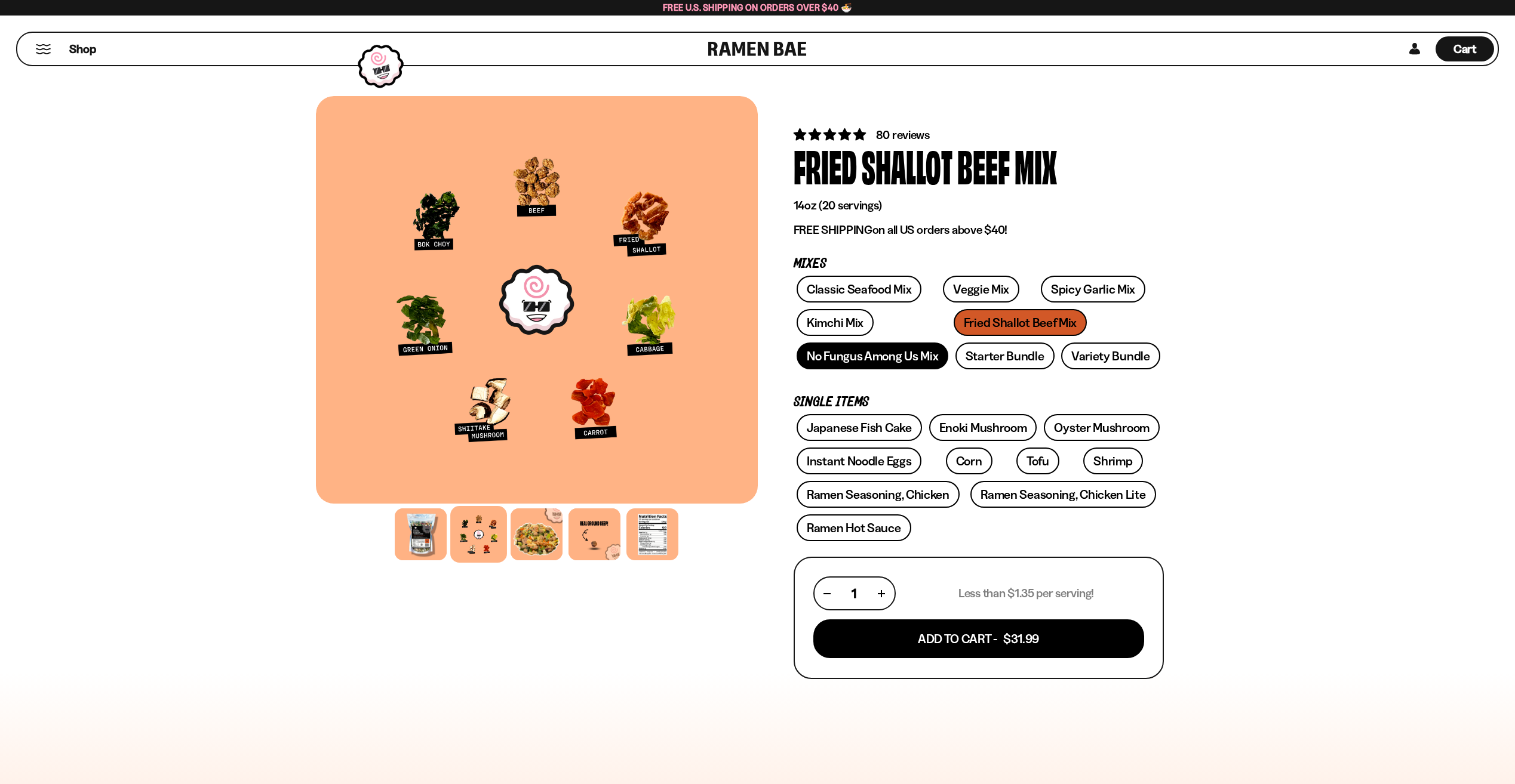
click at [857, 355] on link "No Fungus Among Us Mix" at bounding box center [873, 356] width 152 height 27
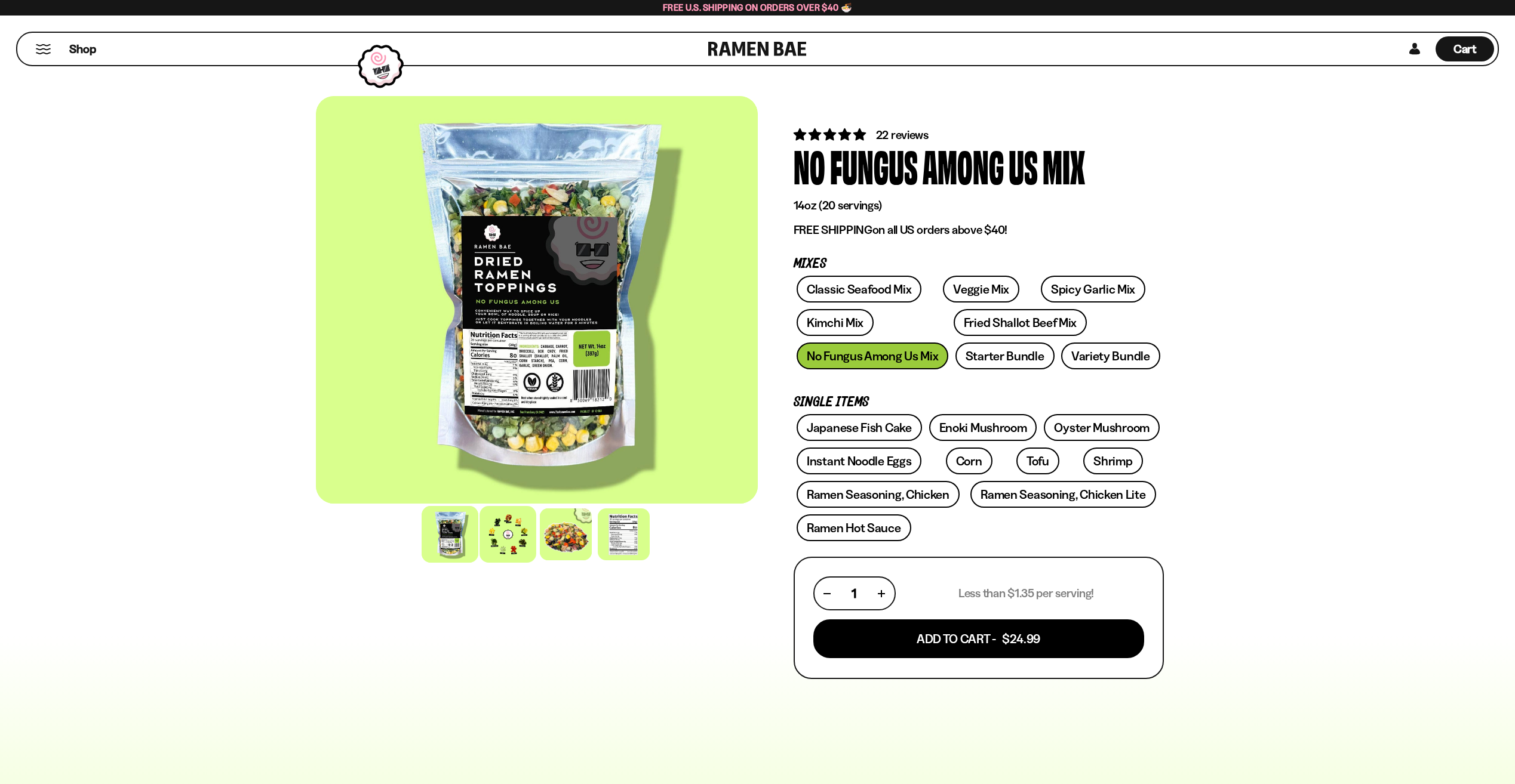
click at [515, 552] on div at bounding box center [507, 534] width 56 height 56
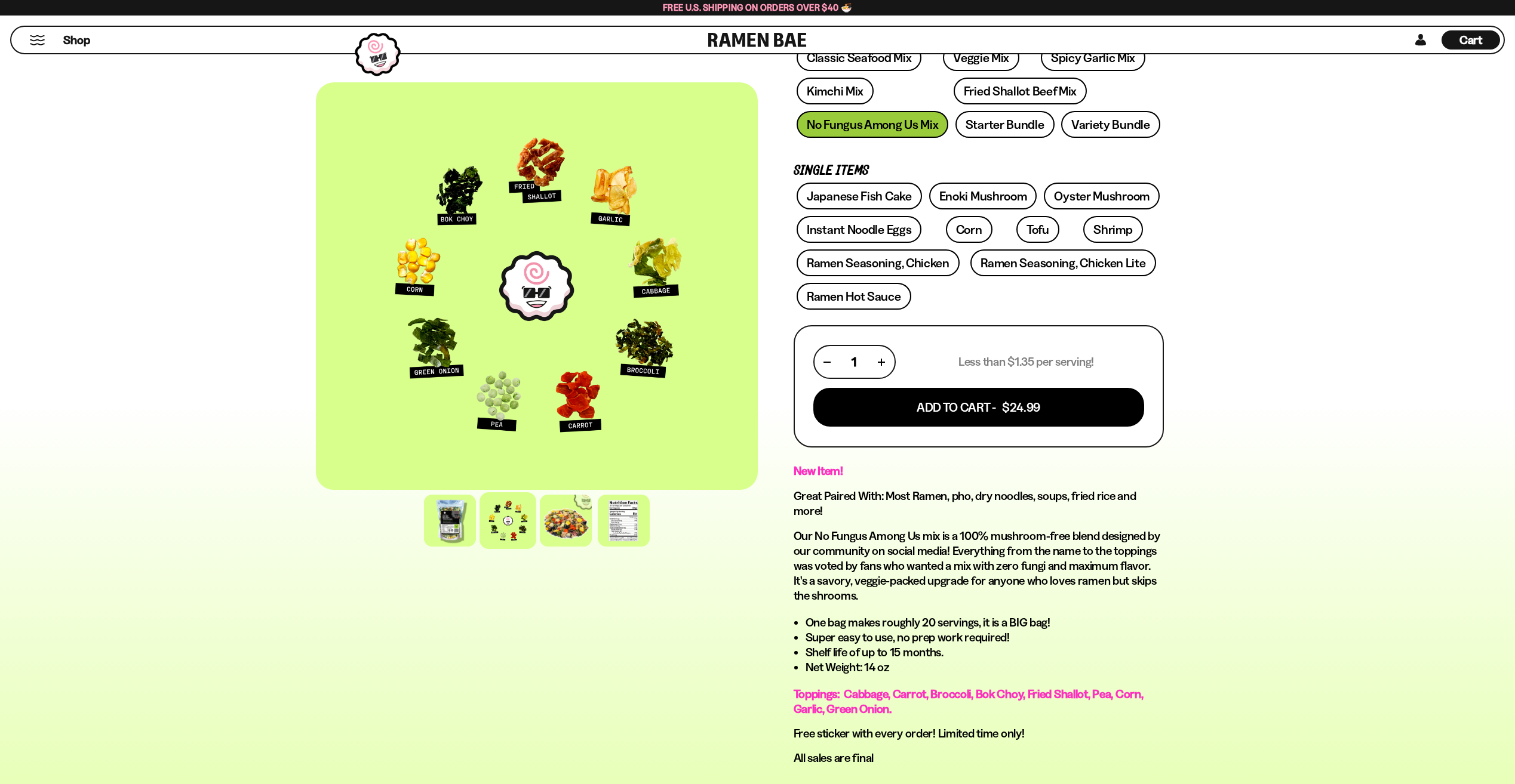
scroll to position [239, 0]
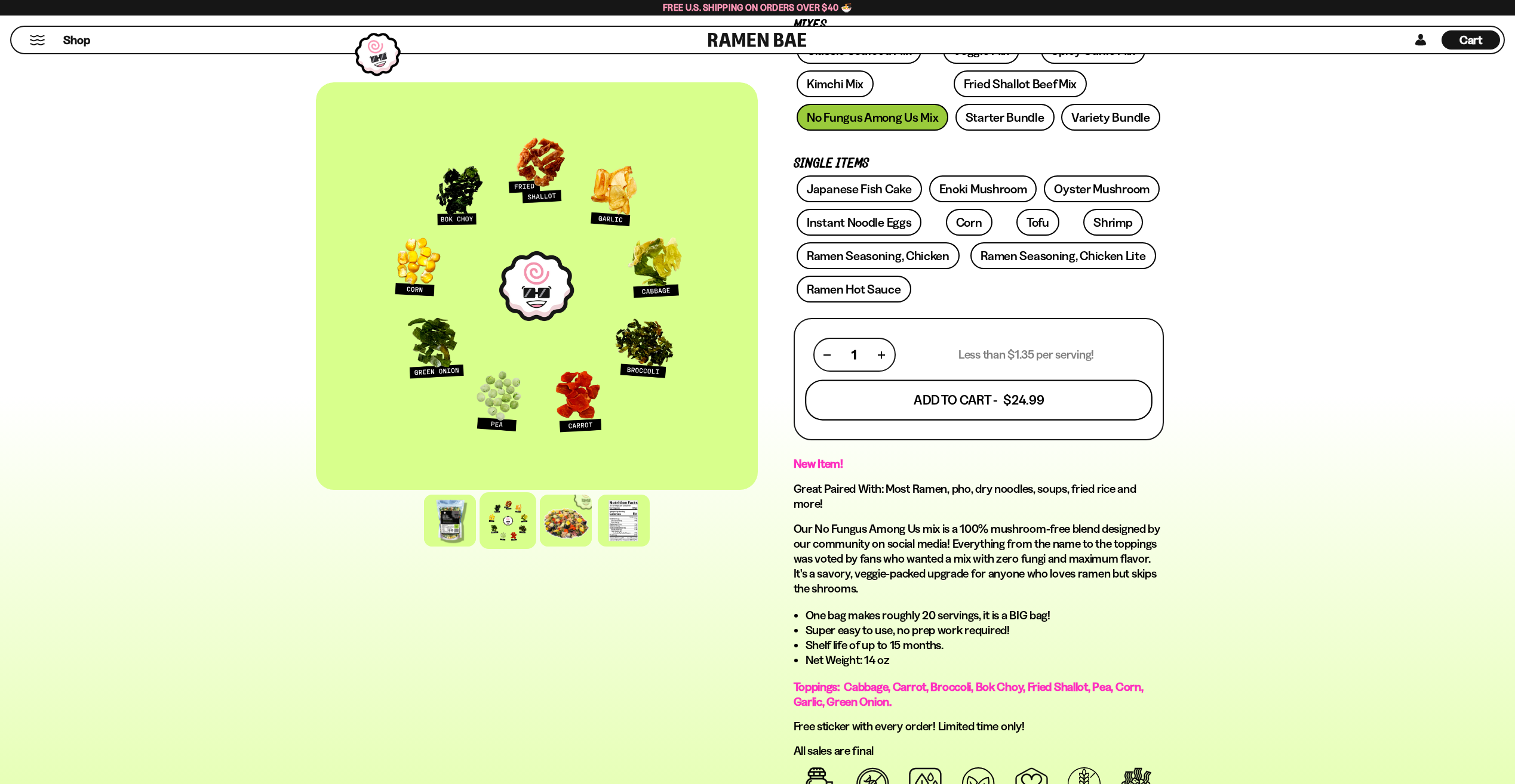
click at [947, 395] on button "Add To Cart - $24.99" at bounding box center [979, 400] width 347 height 41
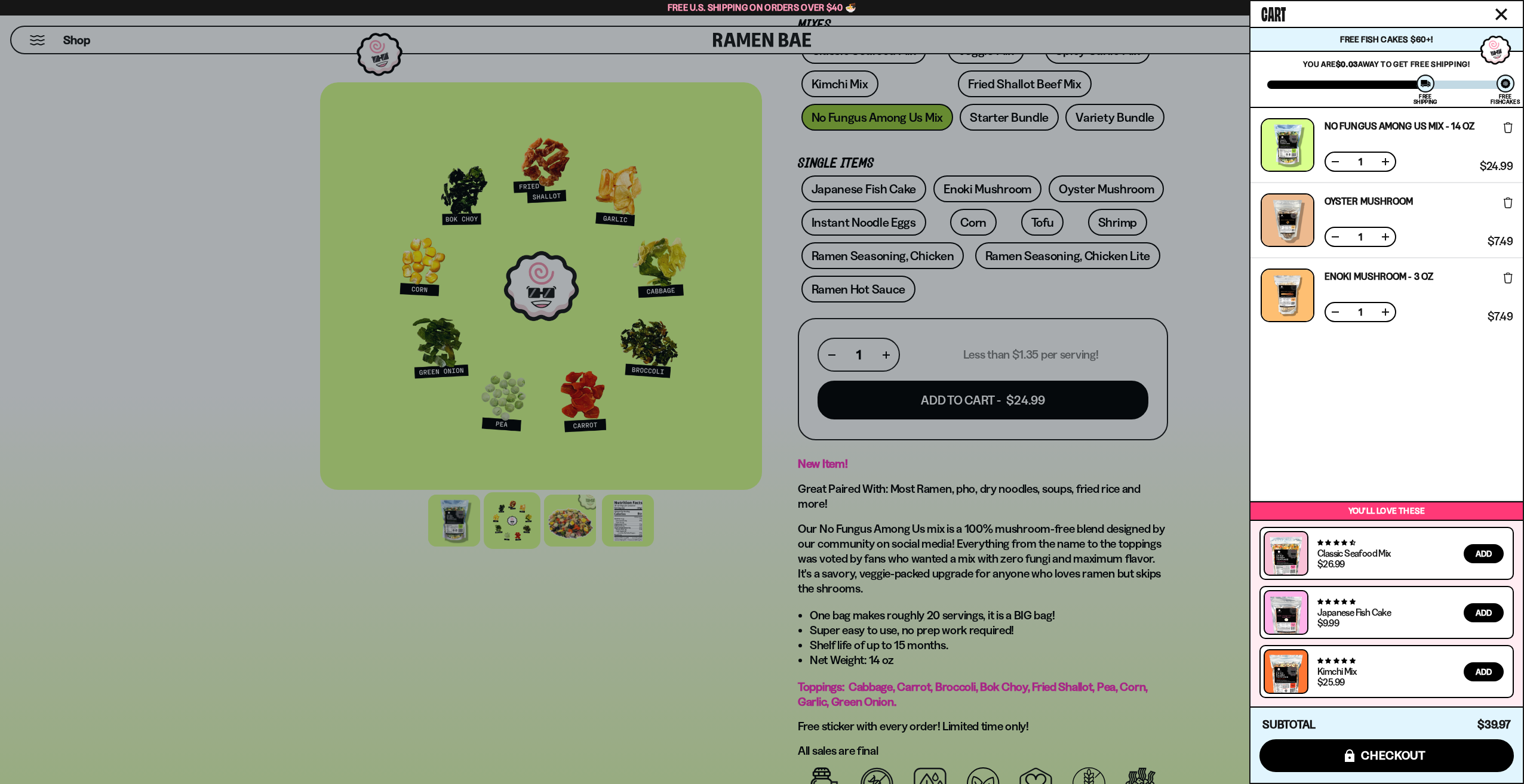
click at [1508, 203] on icon at bounding box center [1508, 202] width 9 height 11
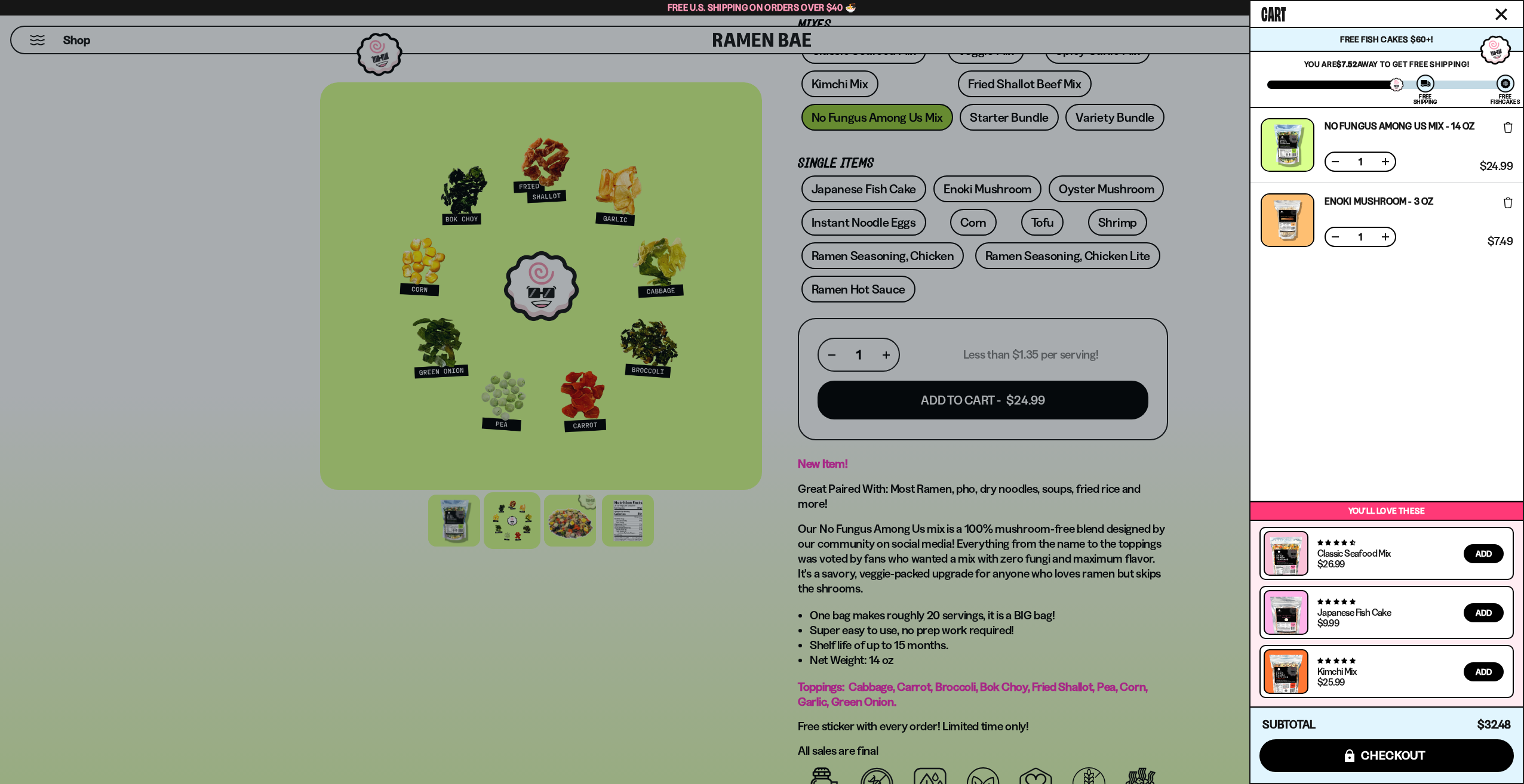
click at [1505, 205] on icon at bounding box center [1508, 202] width 9 height 11
click at [845, 223] on div at bounding box center [762, 392] width 1524 height 784
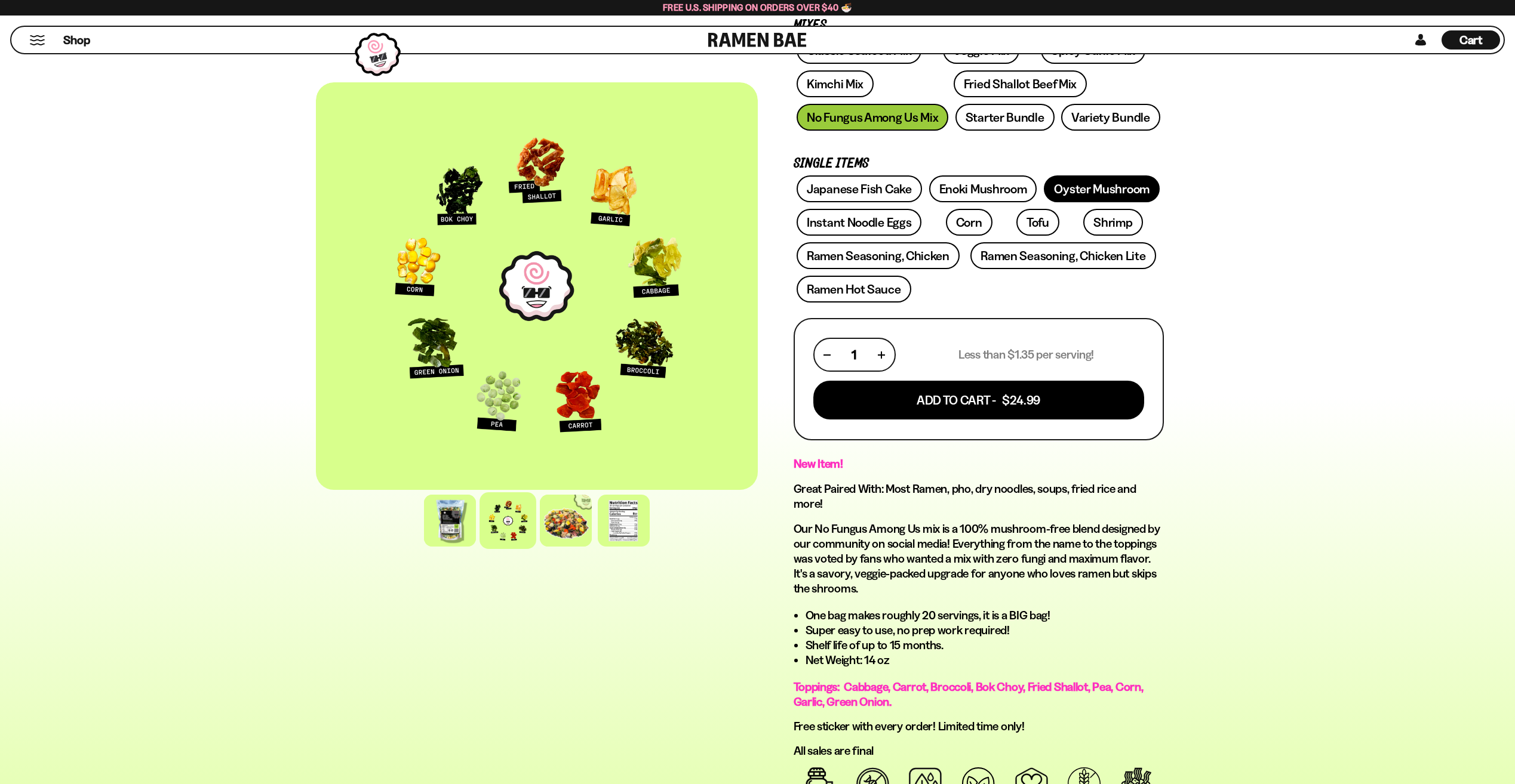
click at [1064, 187] on link "Oyster Mushroom" at bounding box center [1101, 188] width 116 height 27
